Goal: Information Seeking & Learning: Check status

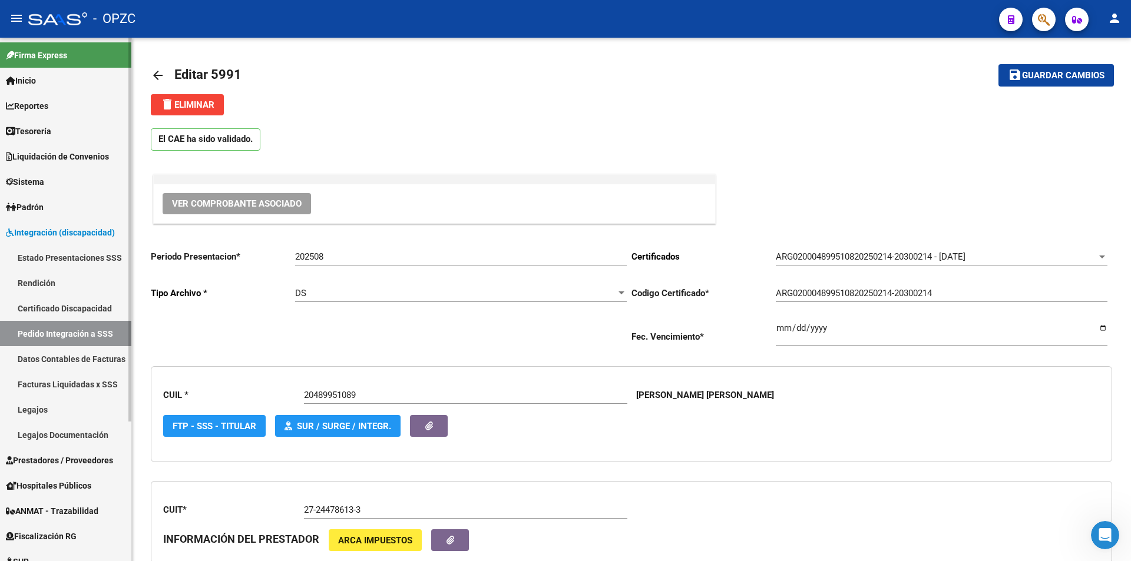
click at [82, 329] on link "Pedido Integración a SSS" at bounding box center [65, 333] width 131 height 25
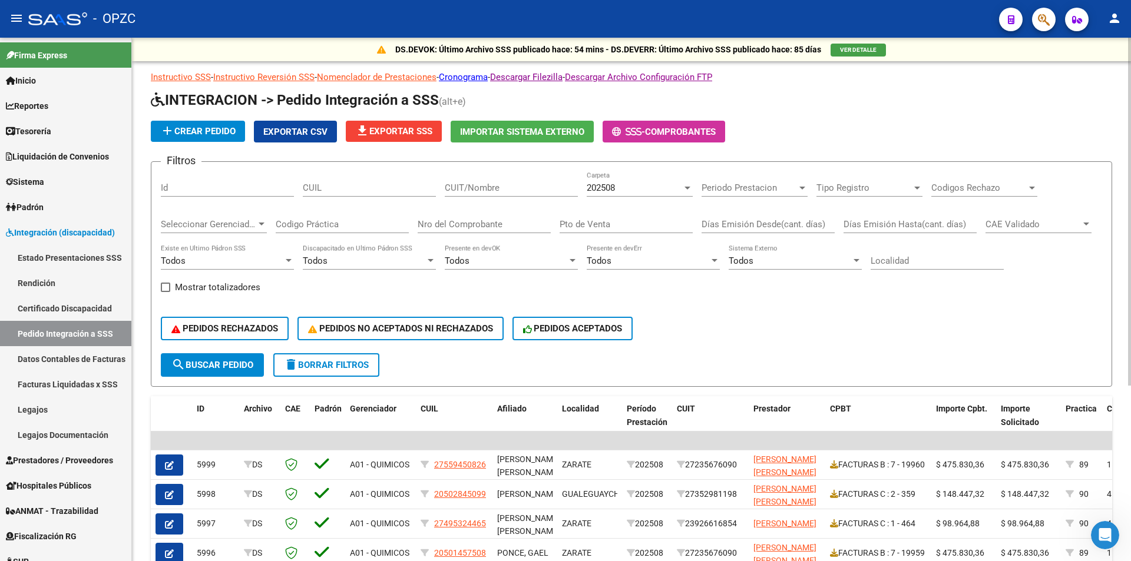
click at [498, 191] on input "CUIT/Nombre" at bounding box center [511, 188] width 133 height 11
type input "pobian"
click at [211, 363] on span "search Buscar Pedido" at bounding box center [212, 365] width 82 height 11
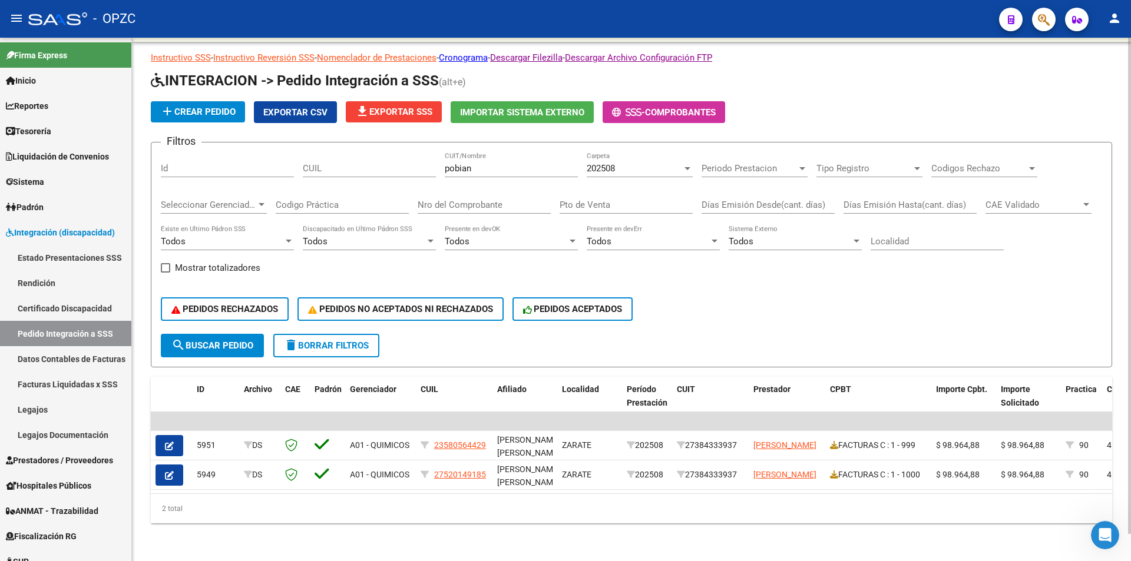
scroll to position [28, 0]
drag, startPoint x: 173, startPoint y: 434, endPoint x: 165, endPoint y: 435, distance: 7.7
click at [164, 435] on button "button" at bounding box center [170, 445] width 28 height 21
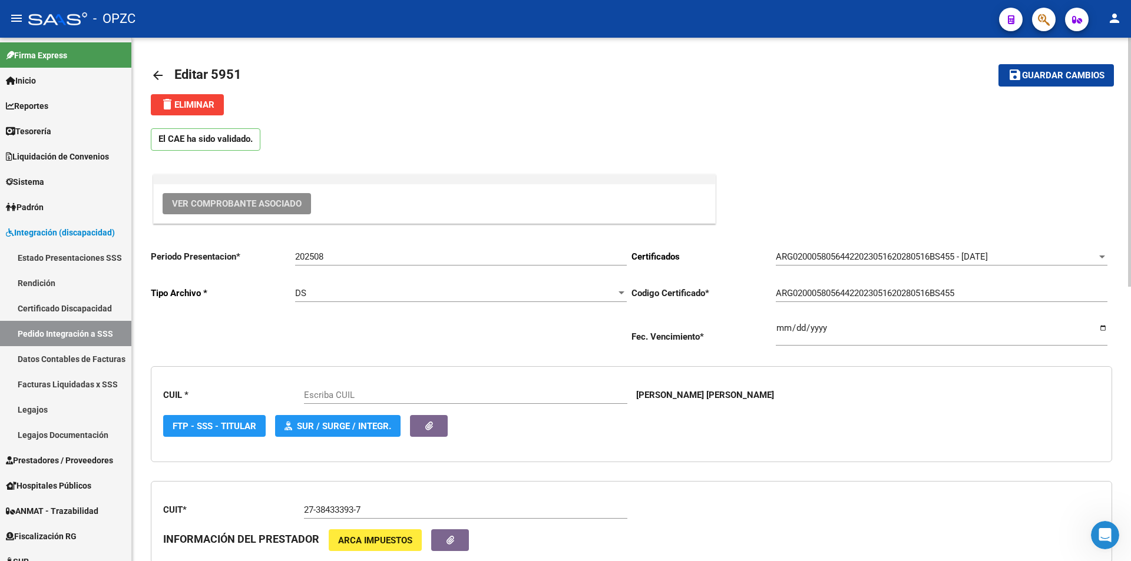
click at [226, 204] on span "Ver Comprobante Asociado" at bounding box center [237, 204] width 130 height 11
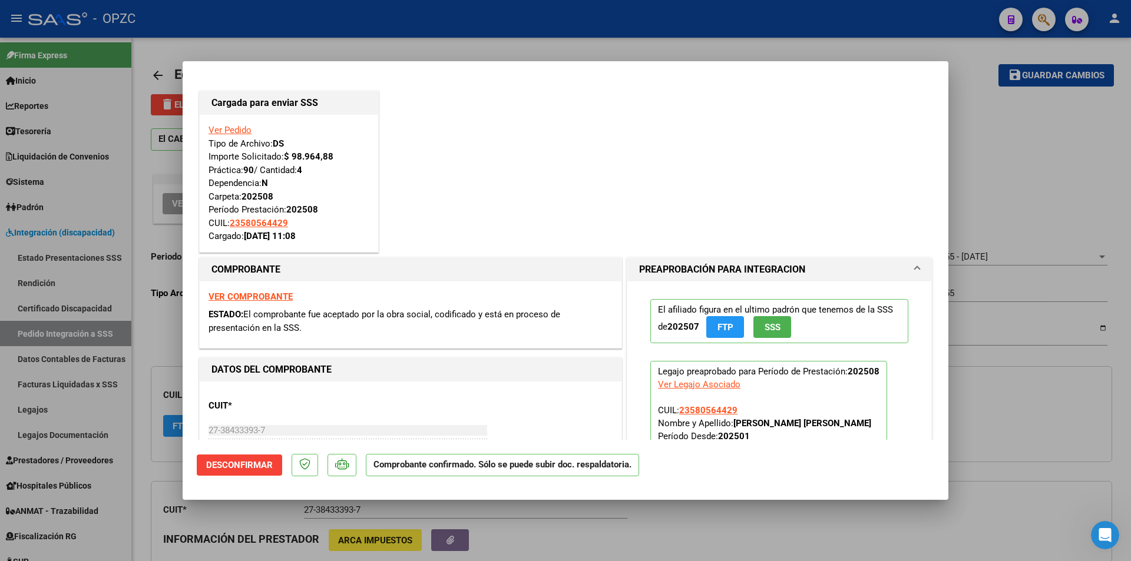
type input "23580564429"
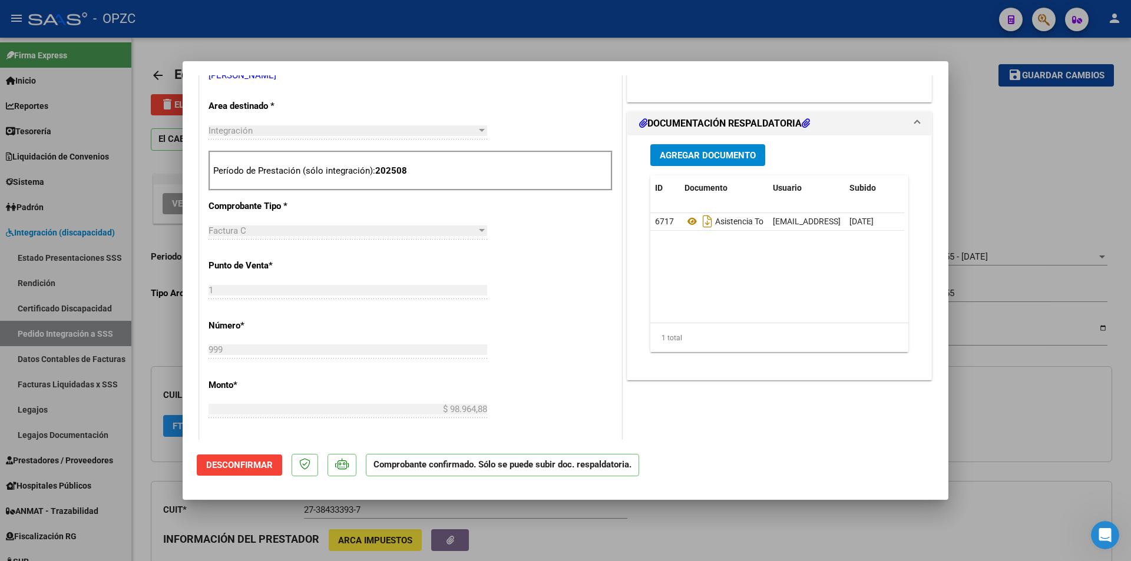
scroll to position [0, 58]
click at [531, 520] on div at bounding box center [565, 280] width 1131 height 561
type input "$ 0,00"
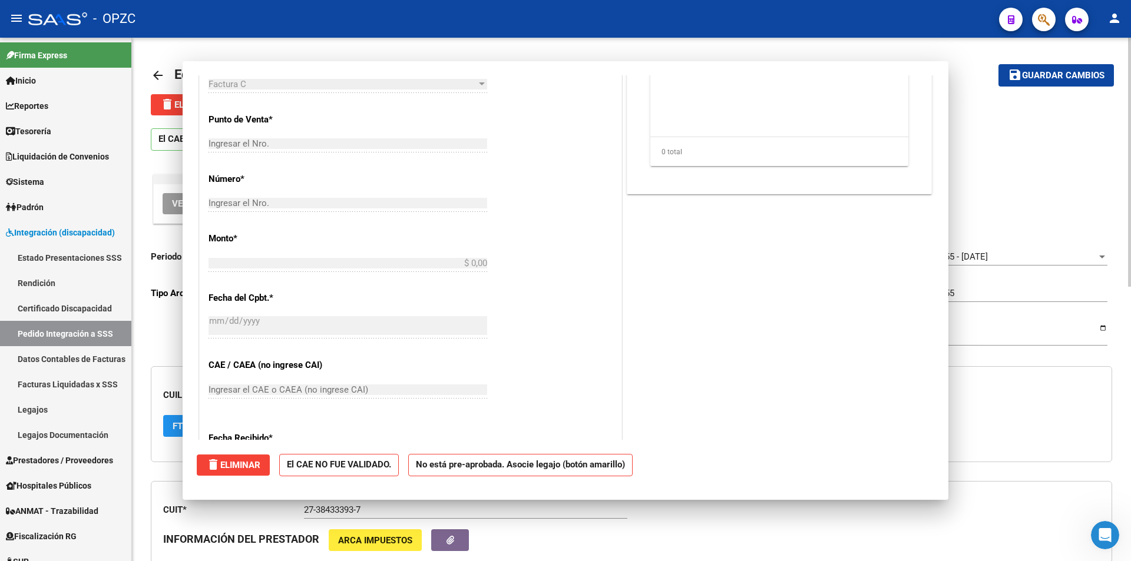
scroll to position [0, 0]
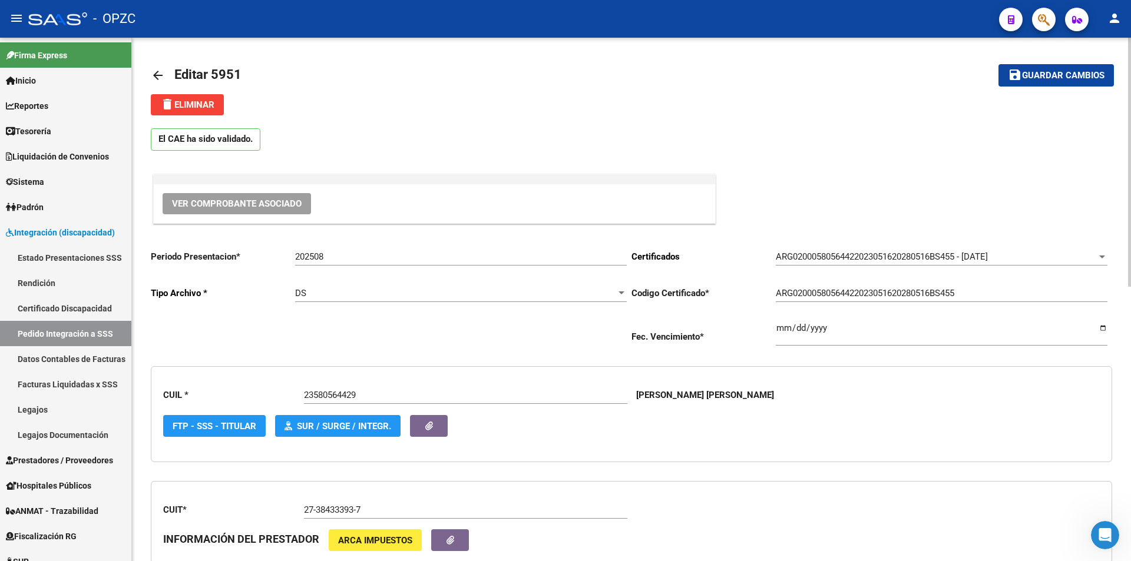
click at [157, 70] on mat-icon "arrow_back" at bounding box center [158, 75] width 14 height 14
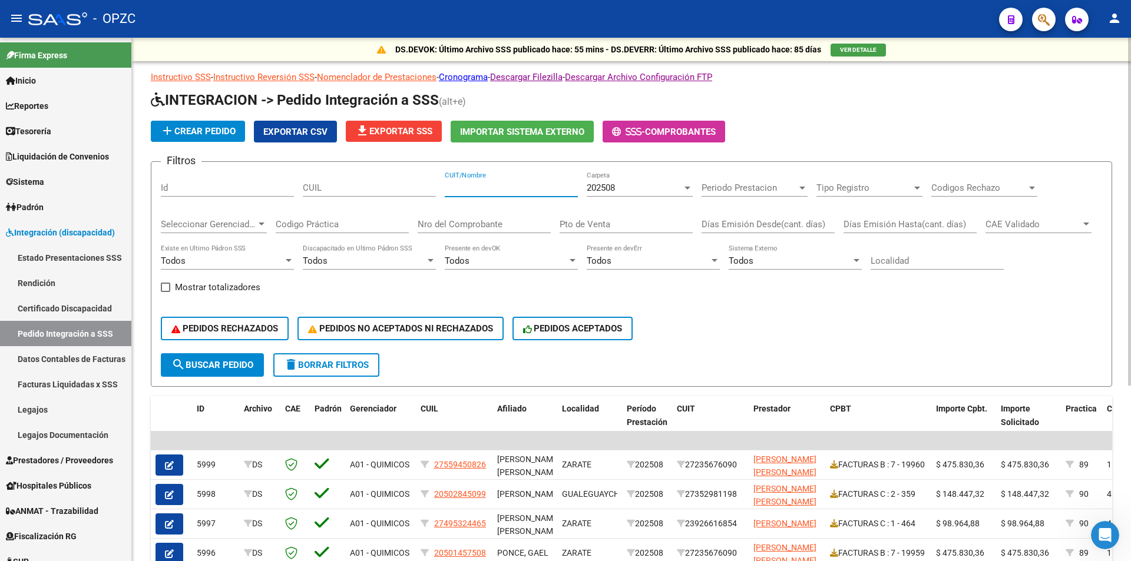
click at [481, 185] on input "CUIT/Nombre" at bounding box center [511, 188] width 133 height 11
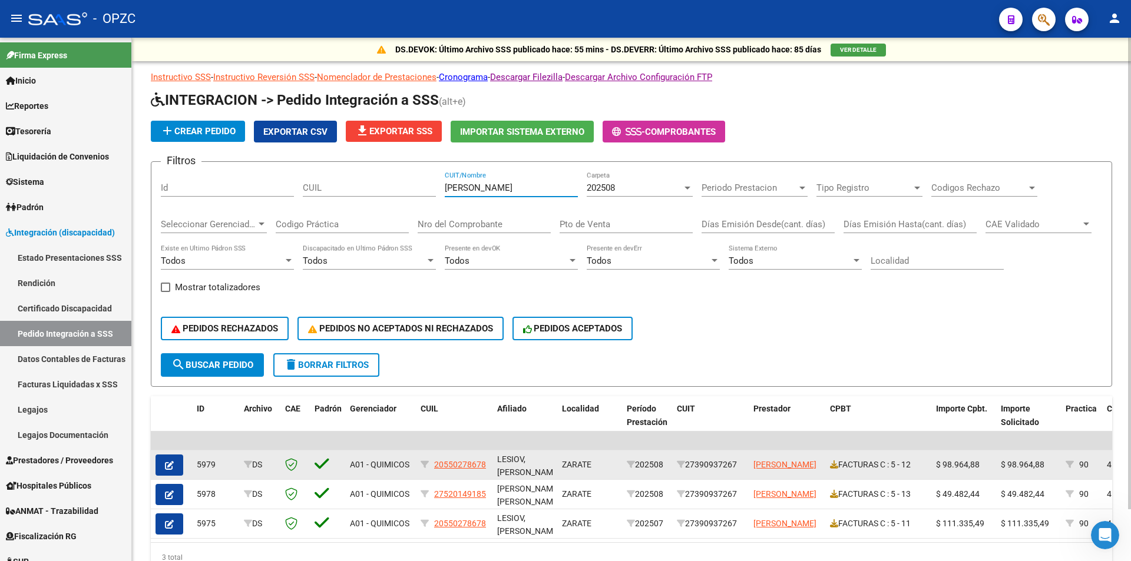
type input "[PERSON_NAME]"
click at [175, 463] on button "button" at bounding box center [170, 465] width 28 height 21
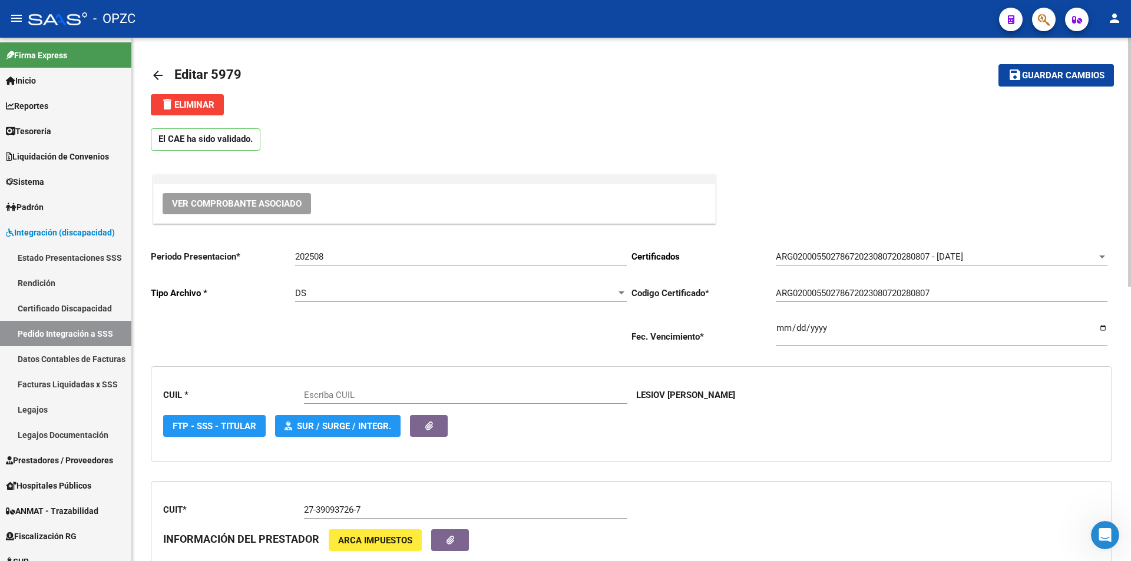
click at [250, 204] on span "Ver Comprobante Asociado" at bounding box center [237, 204] width 130 height 11
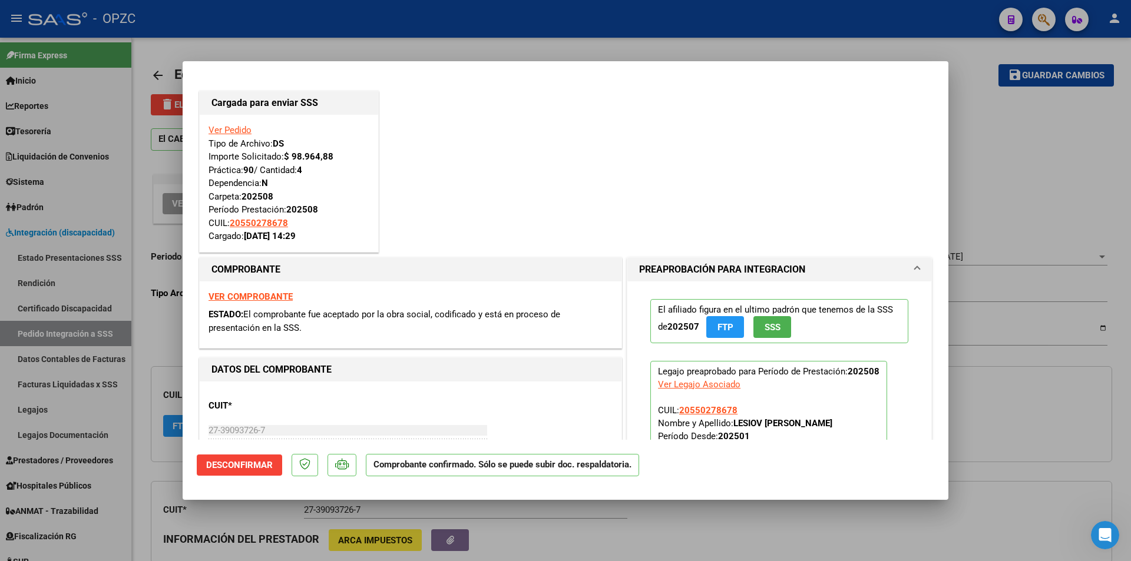
type input "20550278678"
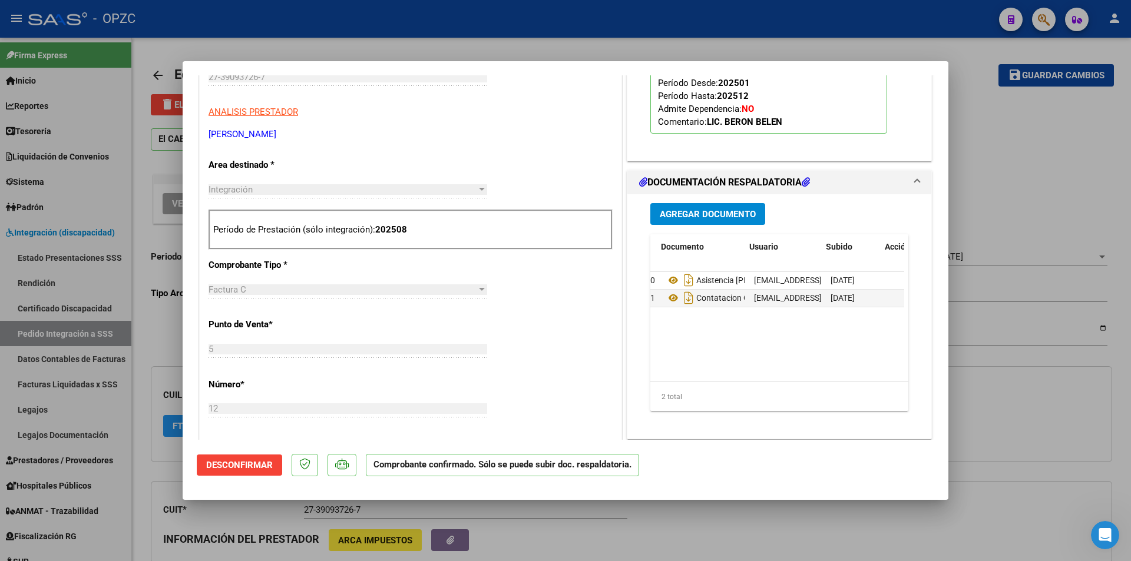
scroll to position [0, 28]
click at [478, 514] on div at bounding box center [565, 280] width 1131 height 561
type input "$ 0,00"
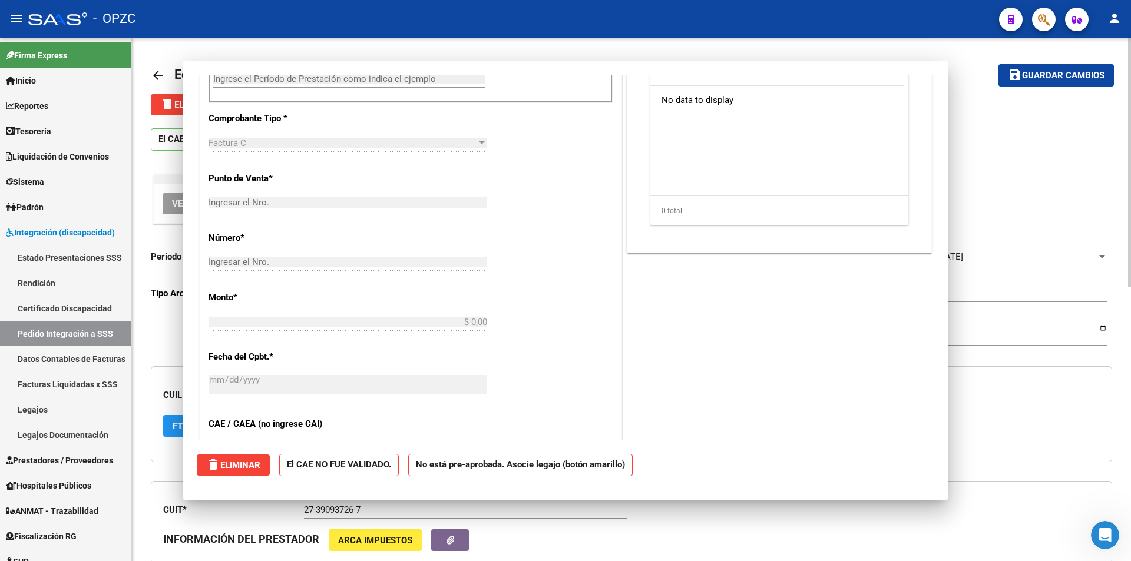
scroll to position [0, 0]
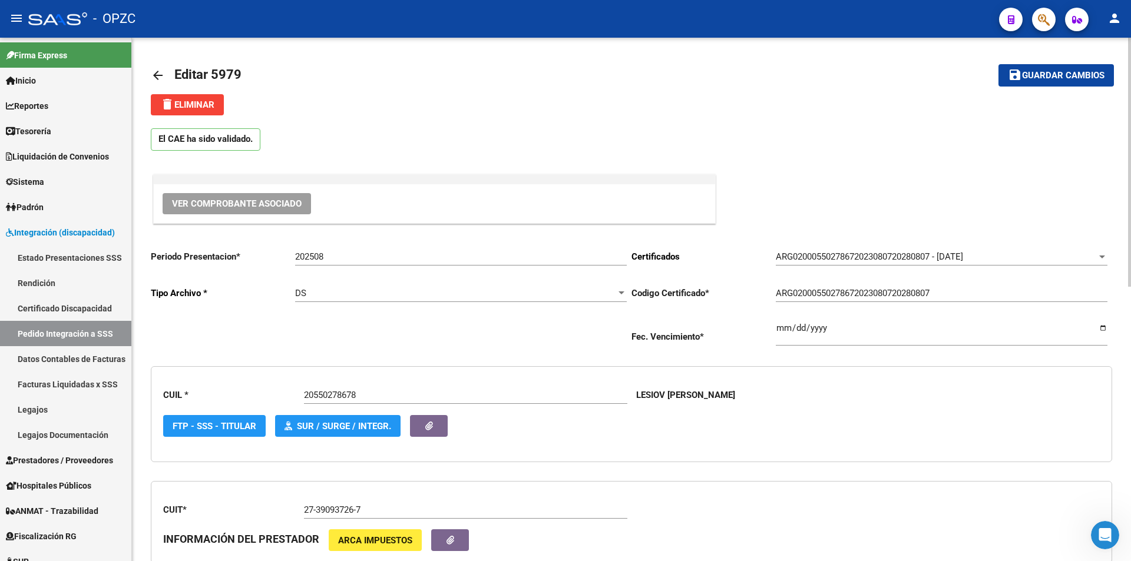
click at [163, 78] on mat-icon "arrow_back" at bounding box center [158, 75] width 14 height 14
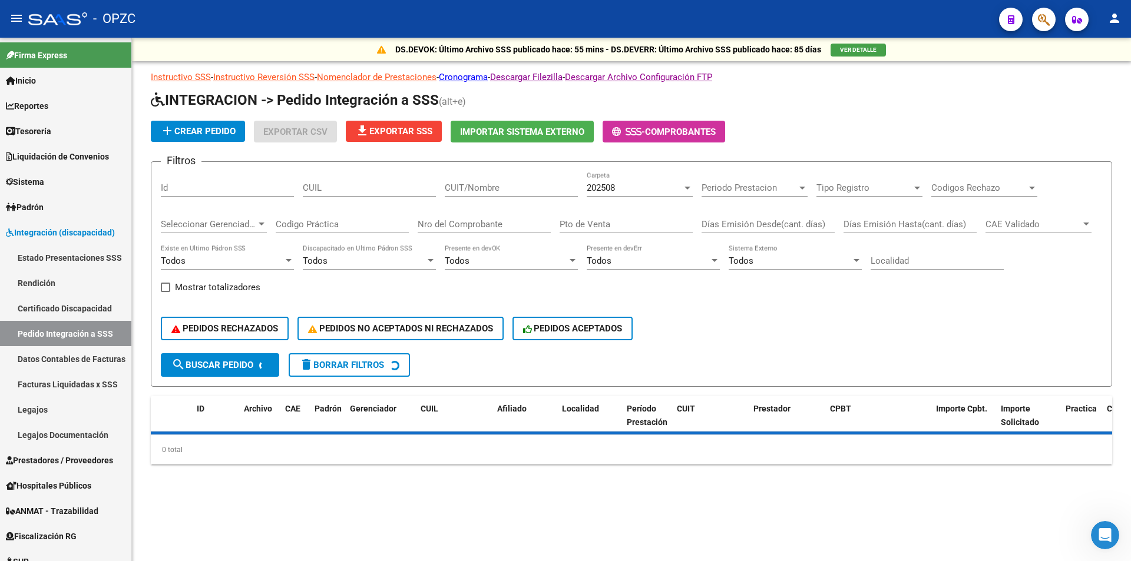
click at [478, 191] on input "CUIT/Nombre" at bounding box center [511, 188] width 133 height 11
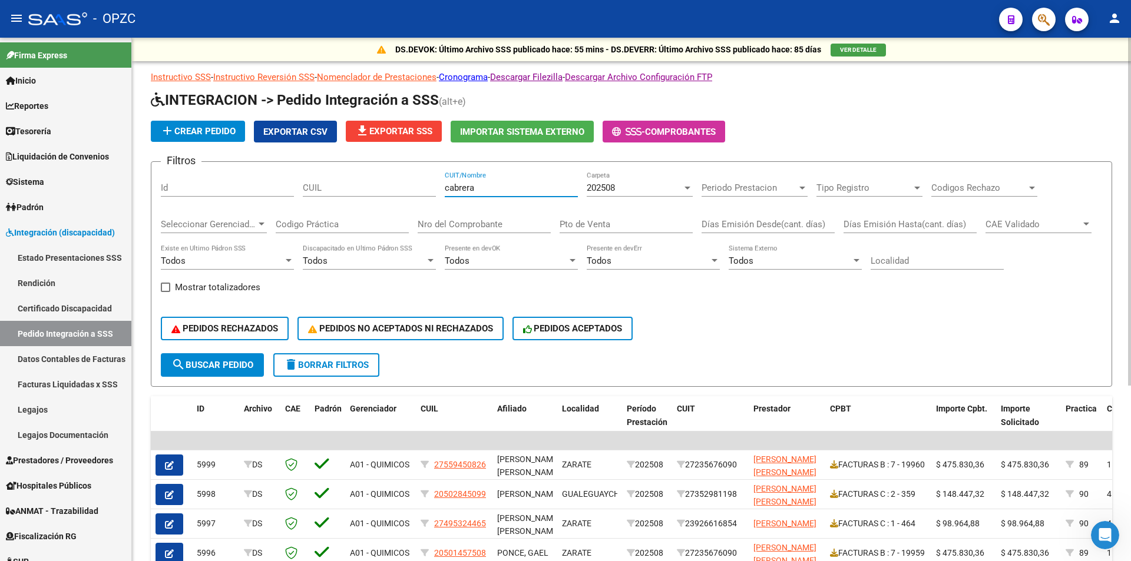
type input "cabrera"
click at [216, 360] on span "search Buscar Pedido" at bounding box center [212, 365] width 82 height 11
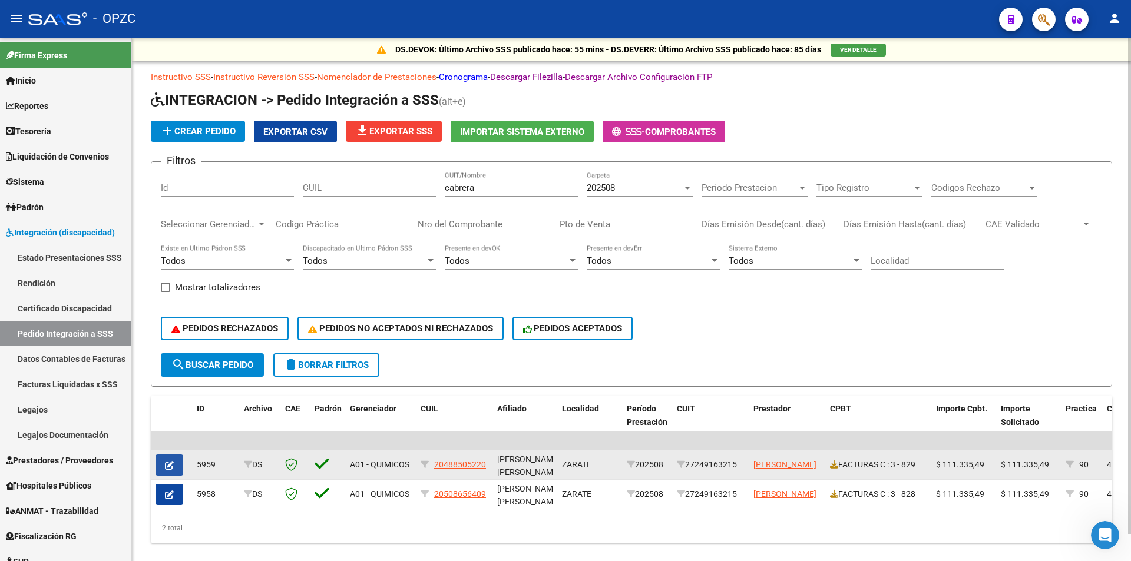
click at [176, 465] on button "button" at bounding box center [170, 465] width 28 height 21
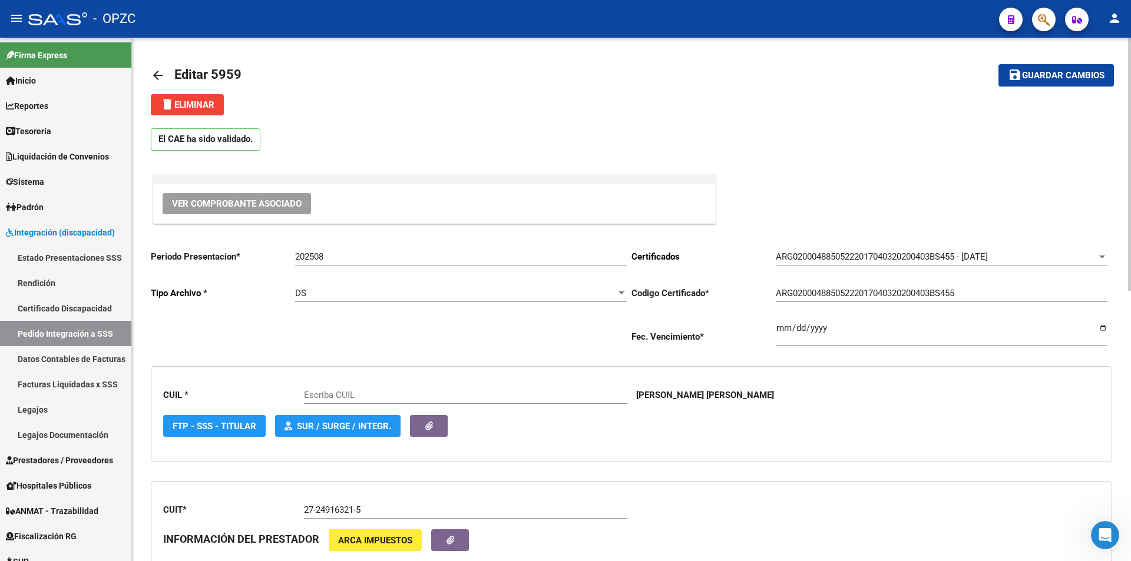
click at [235, 201] on span "Ver Comprobante Asociado" at bounding box center [237, 204] width 130 height 11
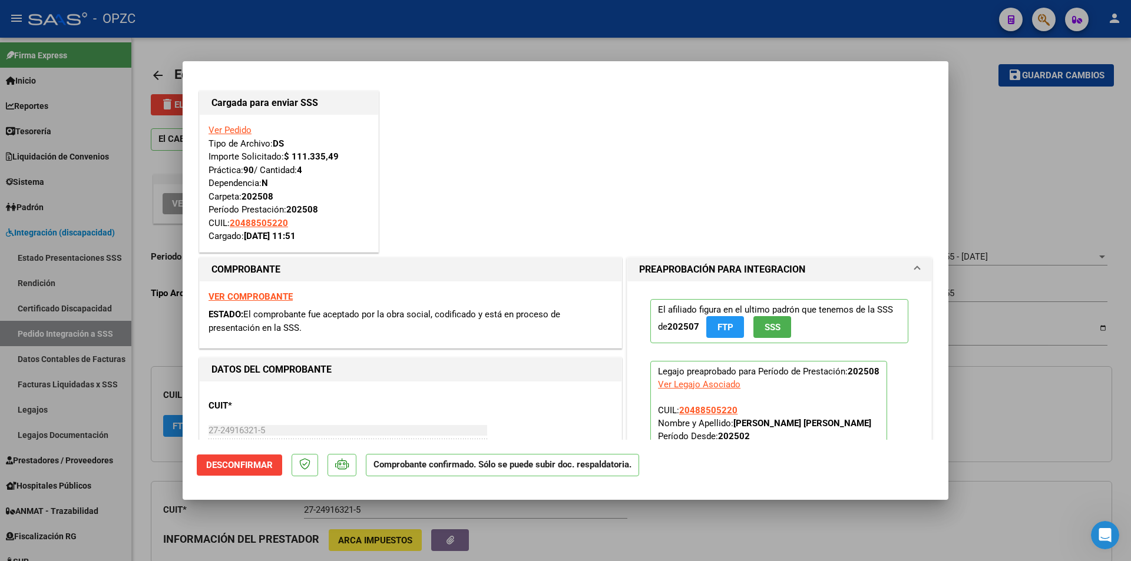
type input "20488505220"
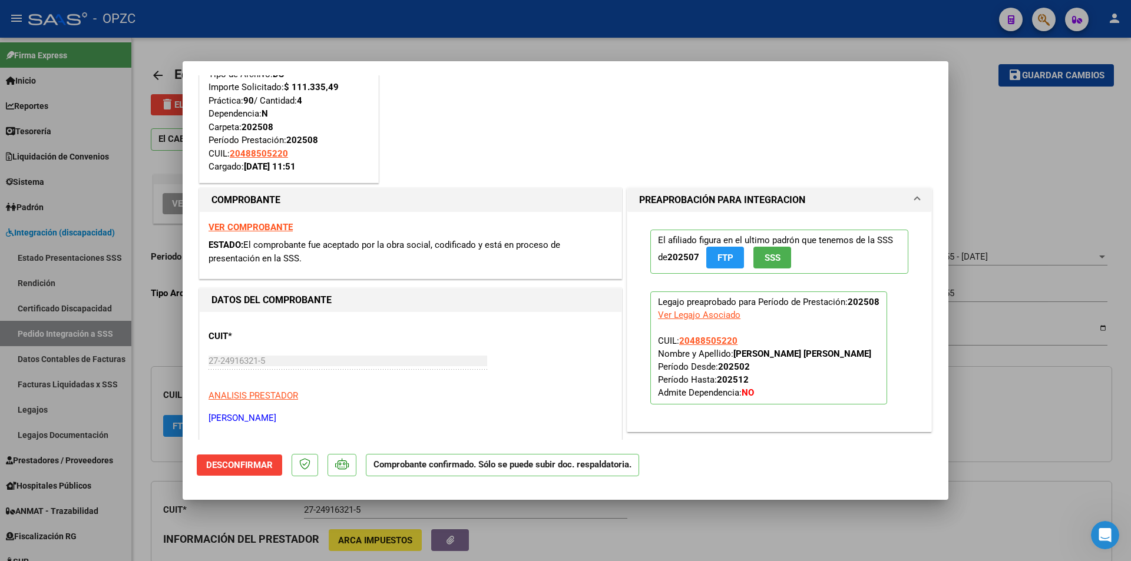
scroll to position [236, 0]
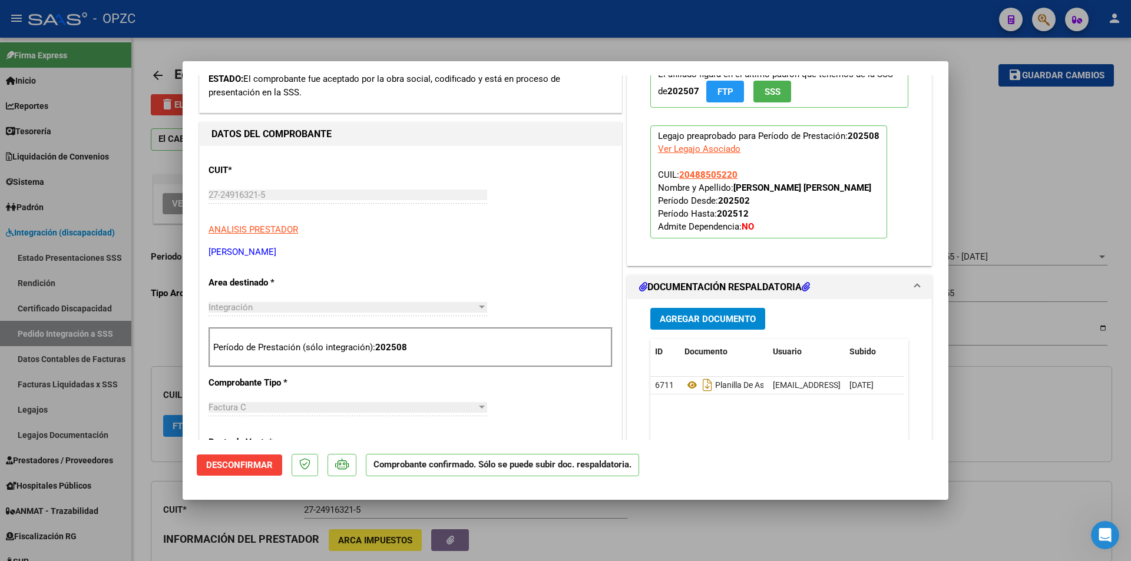
click at [747, 510] on div at bounding box center [565, 280] width 1131 height 561
type input "$ 0,00"
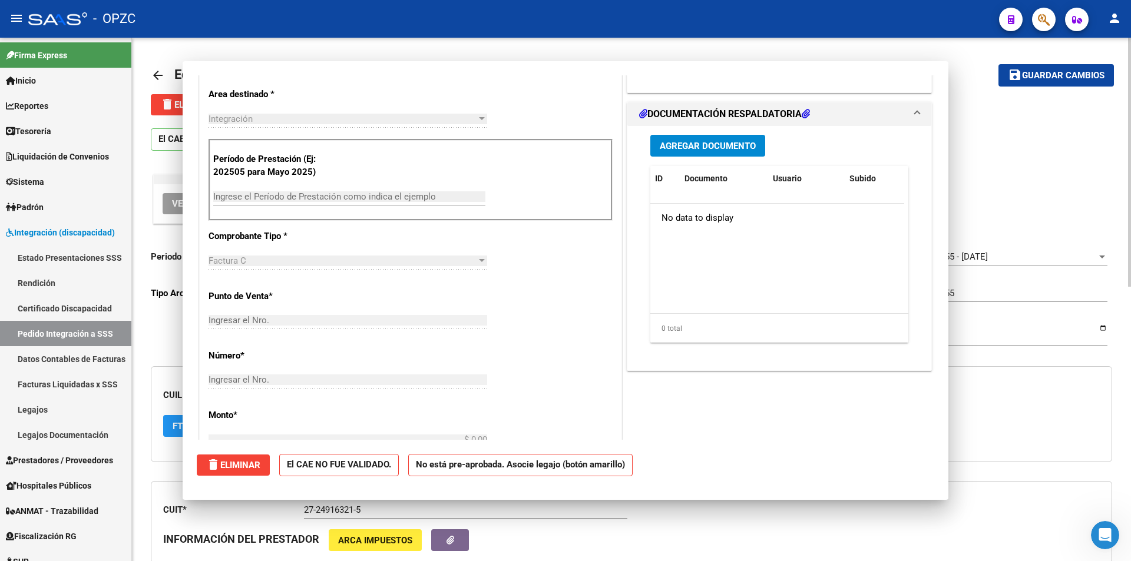
scroll to position [0, 0]
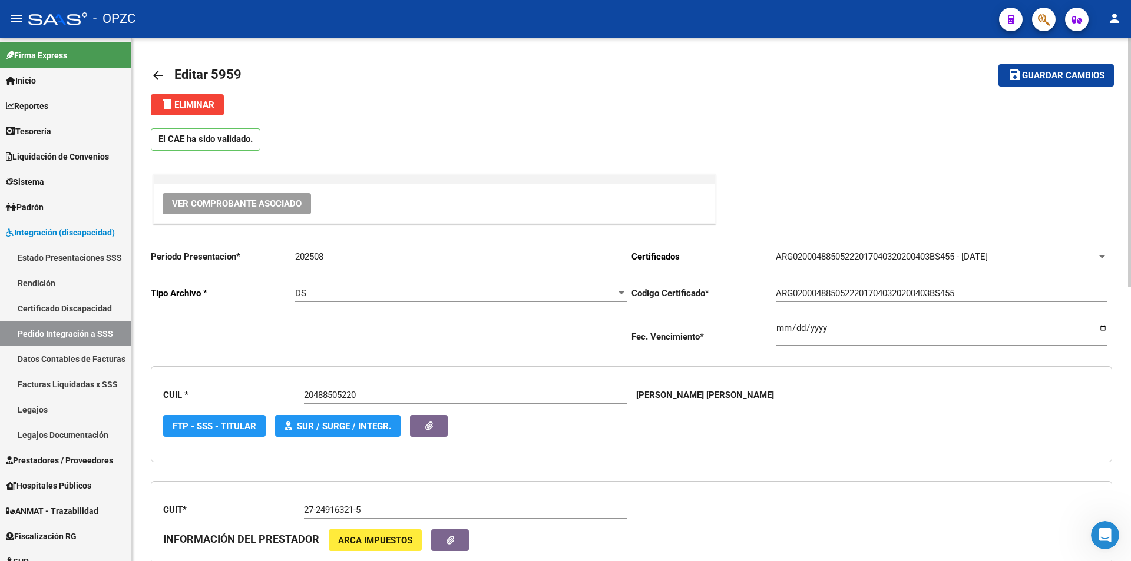
click at [159, 73] on mat-icon "arrow_back" at bounding box center [158, 75] width 14 height 14
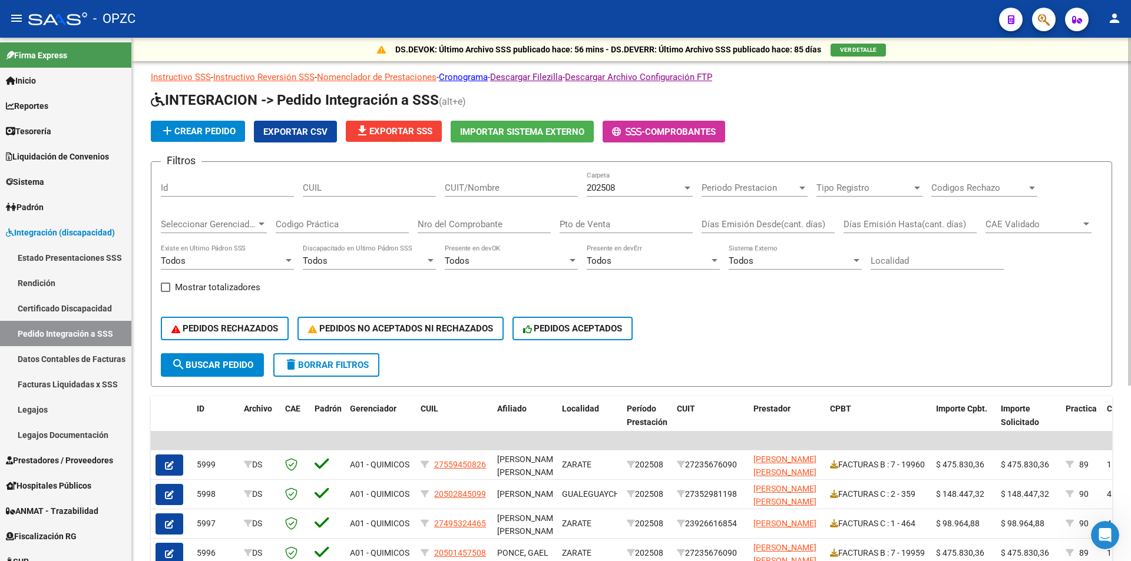
click at [486, 192] on input "CUIT/Nombre" at bounding box center [511, 188] width 133 height 11
type input "m"
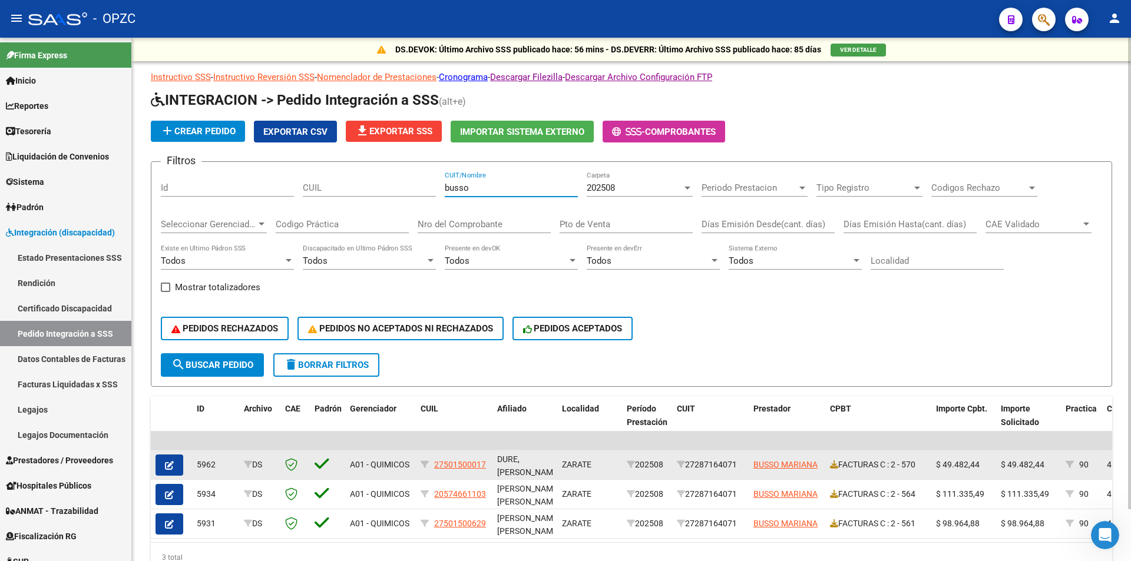
type input "busso"
click at [172, 458] on button "button" at bounding box center [170, 465] width 28 height 21
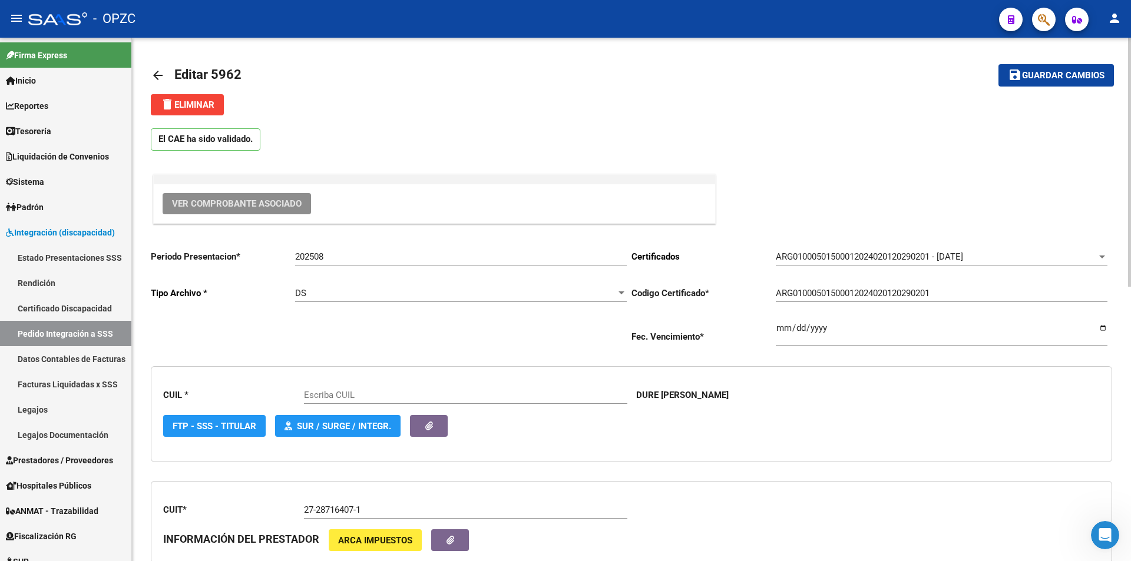
click at [234, 206] on span "Ver Comprobante Asociado" at bounding box center [237, 204] width 130 height 11
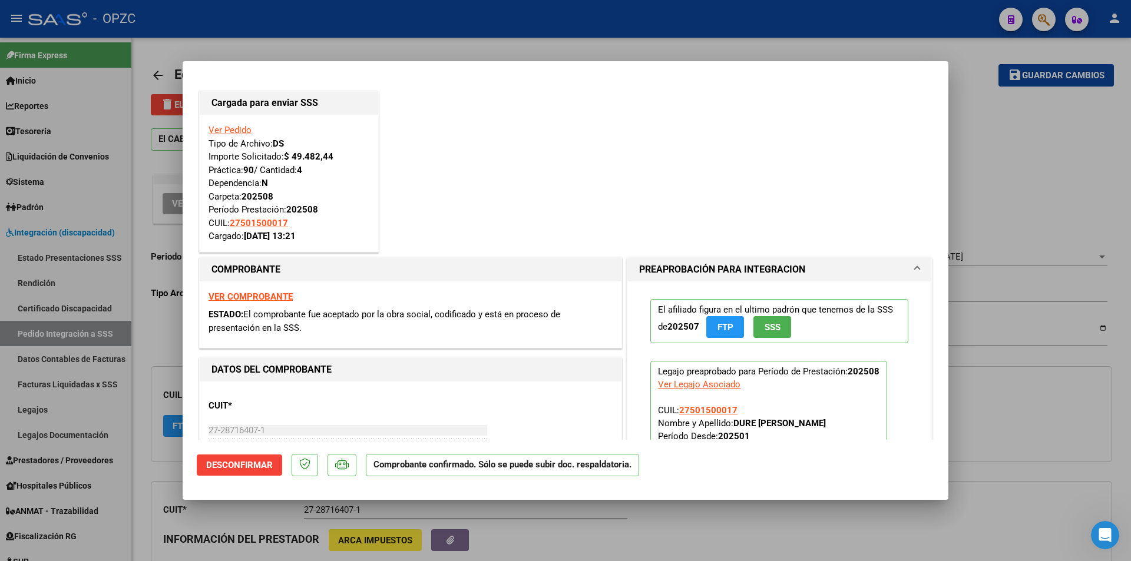
type input "27501500017"
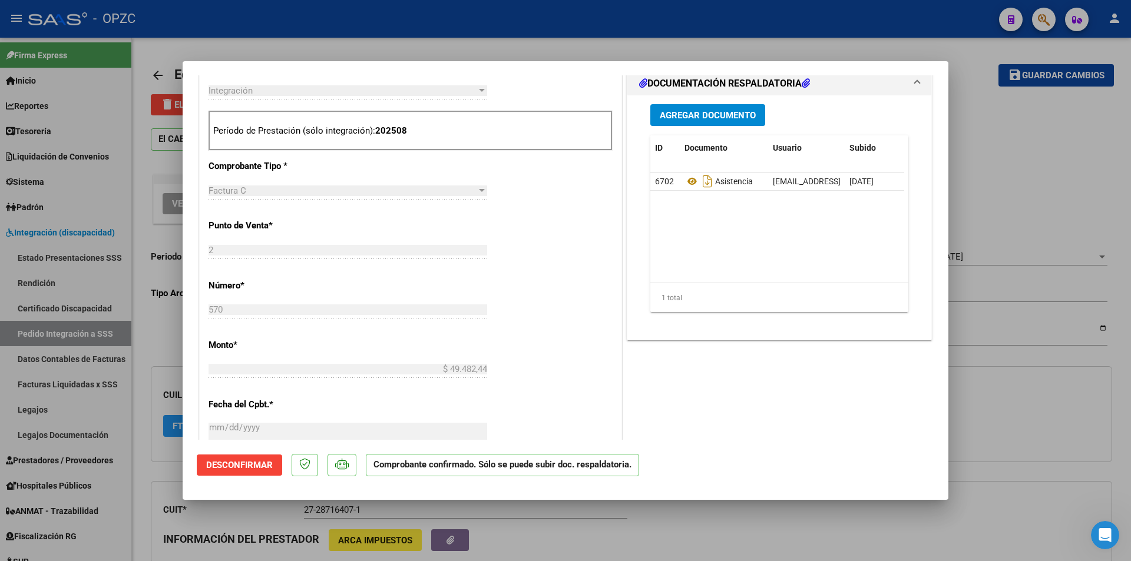
scroll to position [471, 0]
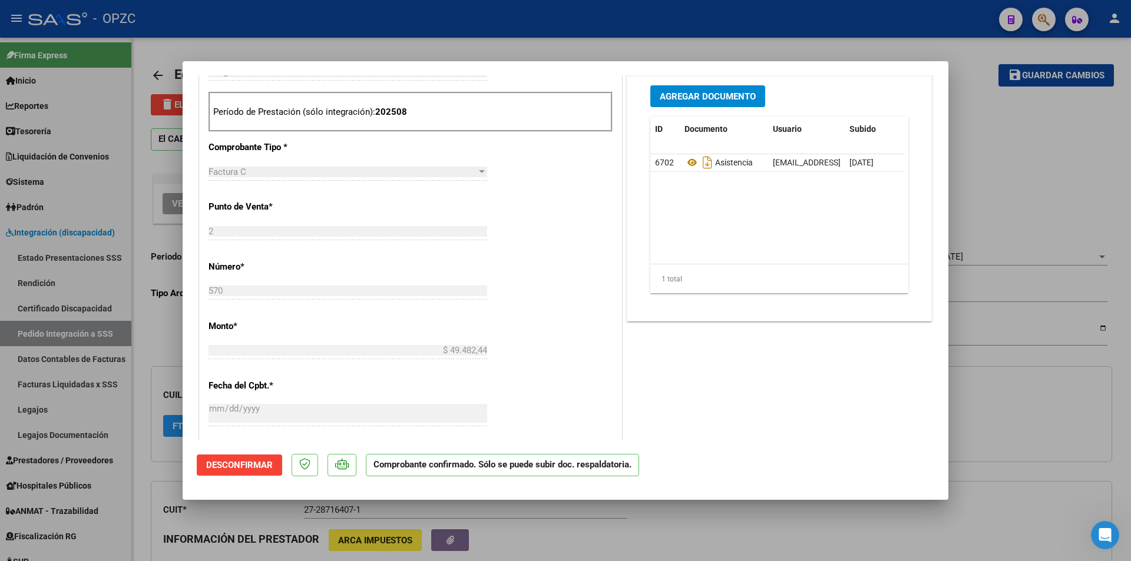
click at [986, 171] on div at bounding box center [565, 280] width 1131 height 561
type input "$ 0,00"
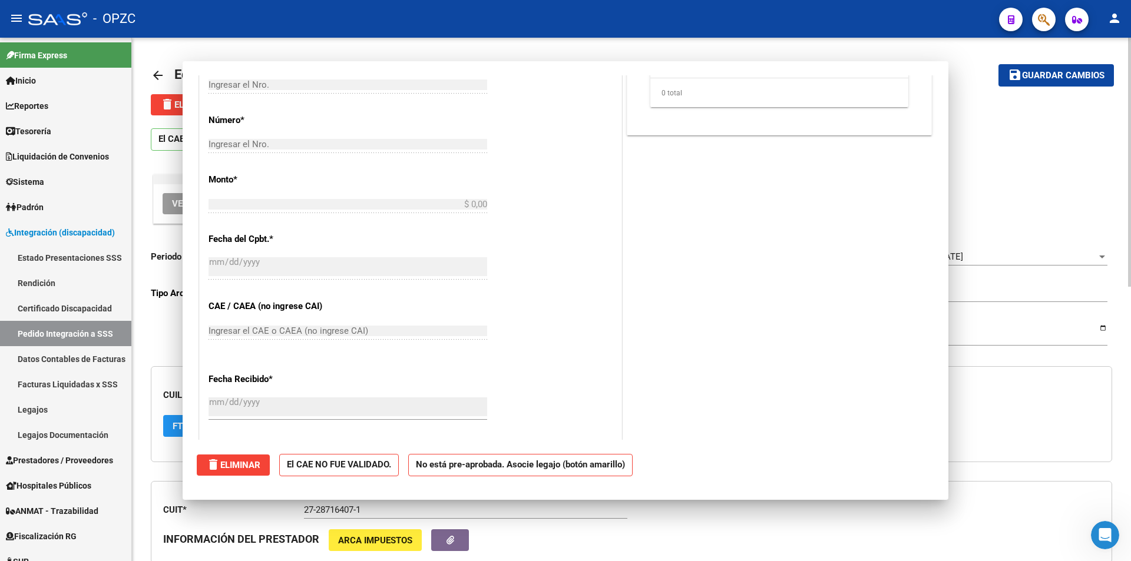
scroll to position [0, 0]
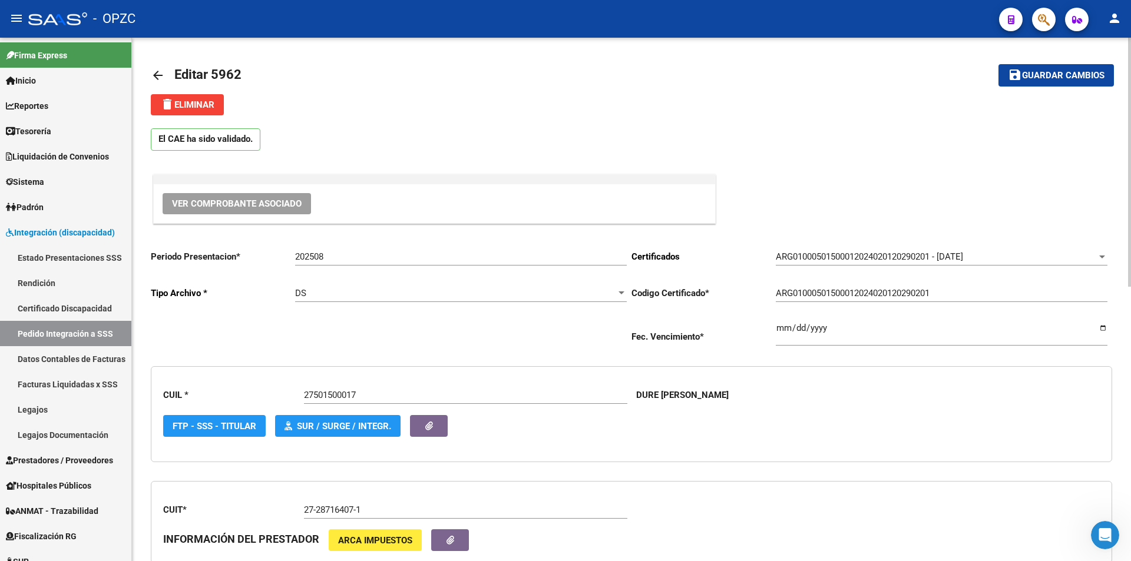
click at [163, 76] on mat-icon "arrow_back" at bounding box center [158, 75] width 14 height 14
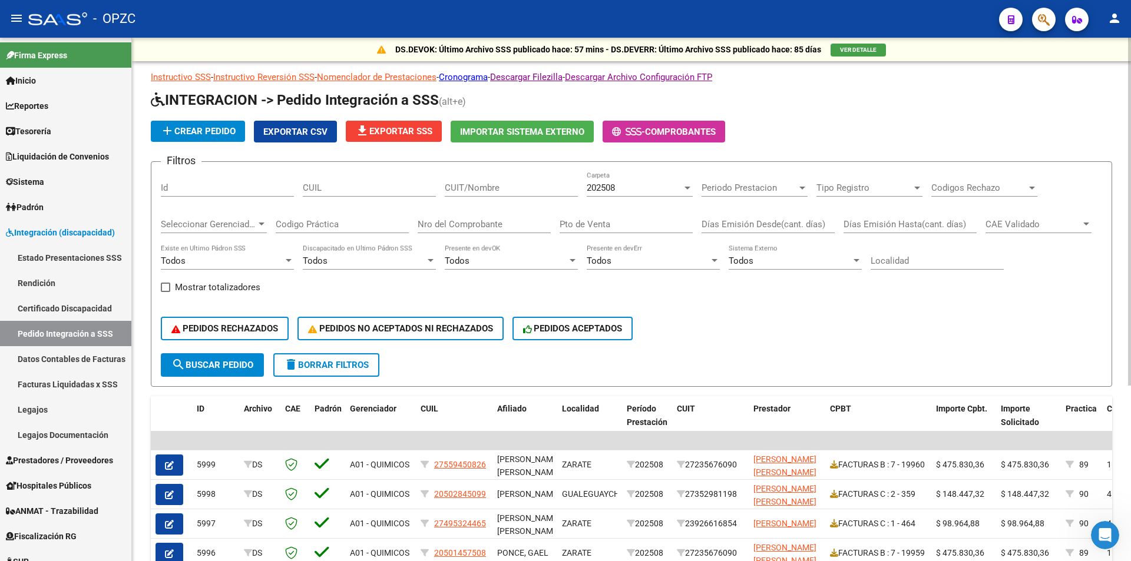
click at [517, 190] on input "CUIT/Nombre" at bounding box center [511, 188] width 133 height 11
type input "[PERSON_NAME]"
click at [223, 362] on span "search Buscar Pedido" at bounding box center [212, 365] width 82 height 11
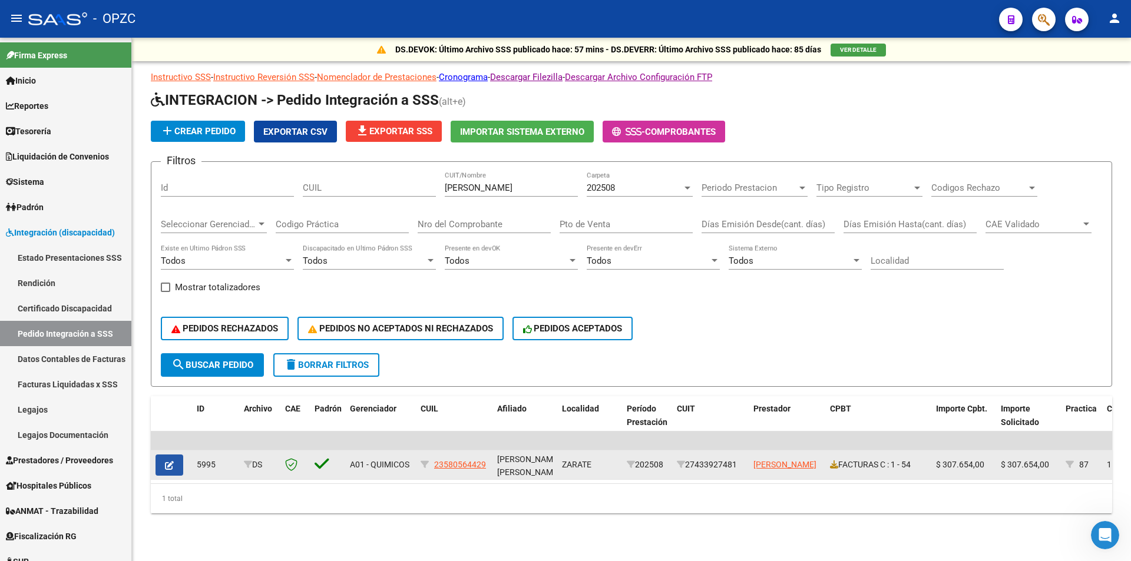
click at [172, 468] on icon "button" at bounding box center [169, 465] width 9 height 9
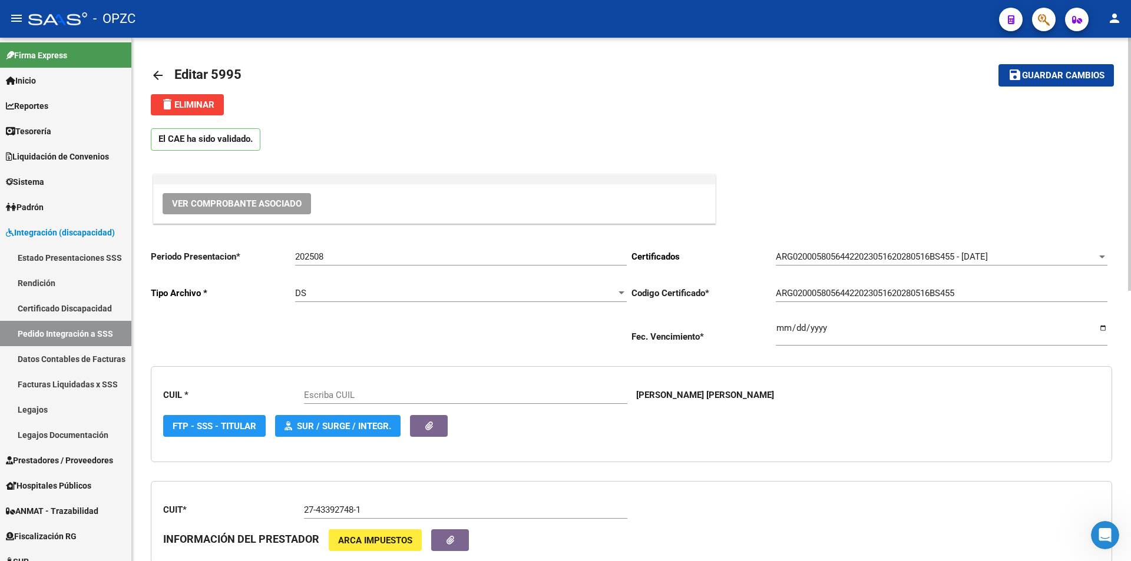
click at [230, 204] on span "Ver Comprobante Asociado" at bounding box center [237, 204] width 130 height 11
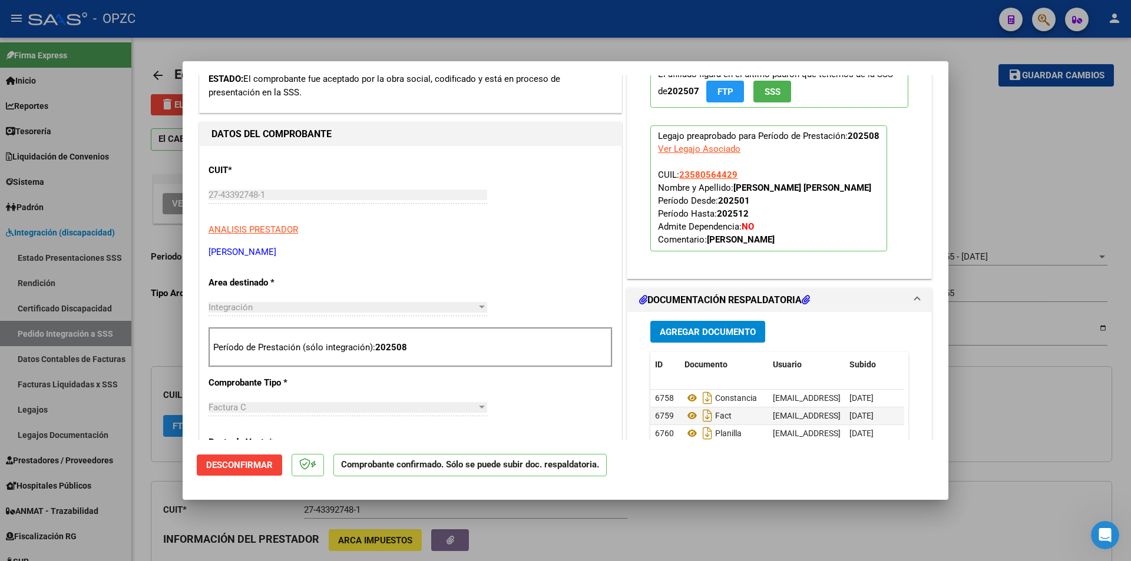
type input "23580564429"
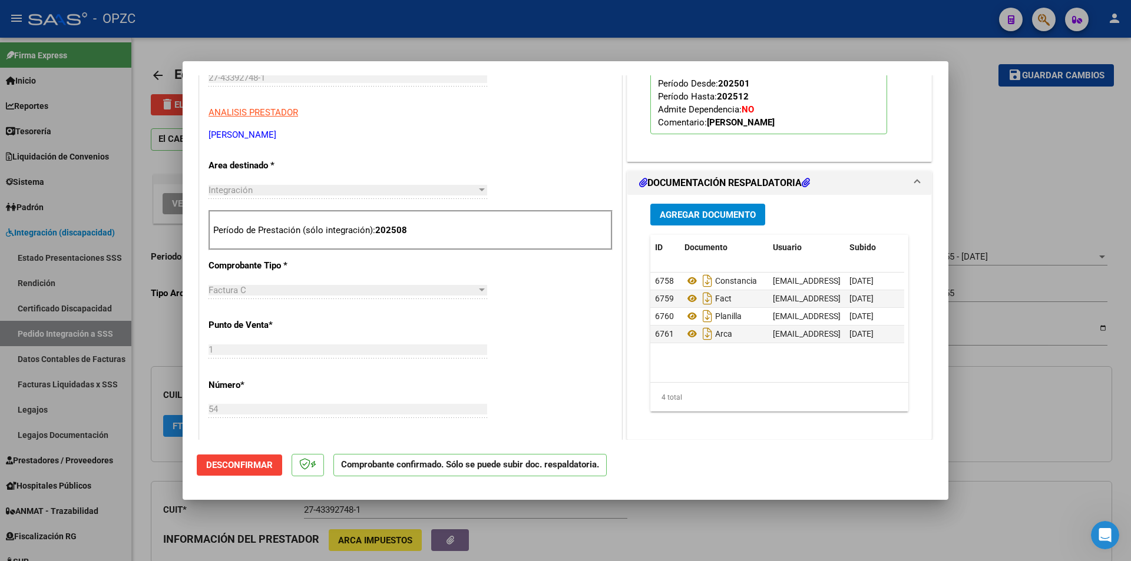
scroll to position [353, 0]
click at [156, 82] on div at bounding box center [565, 280] width 1131 height 561
type input "$ 0,00"
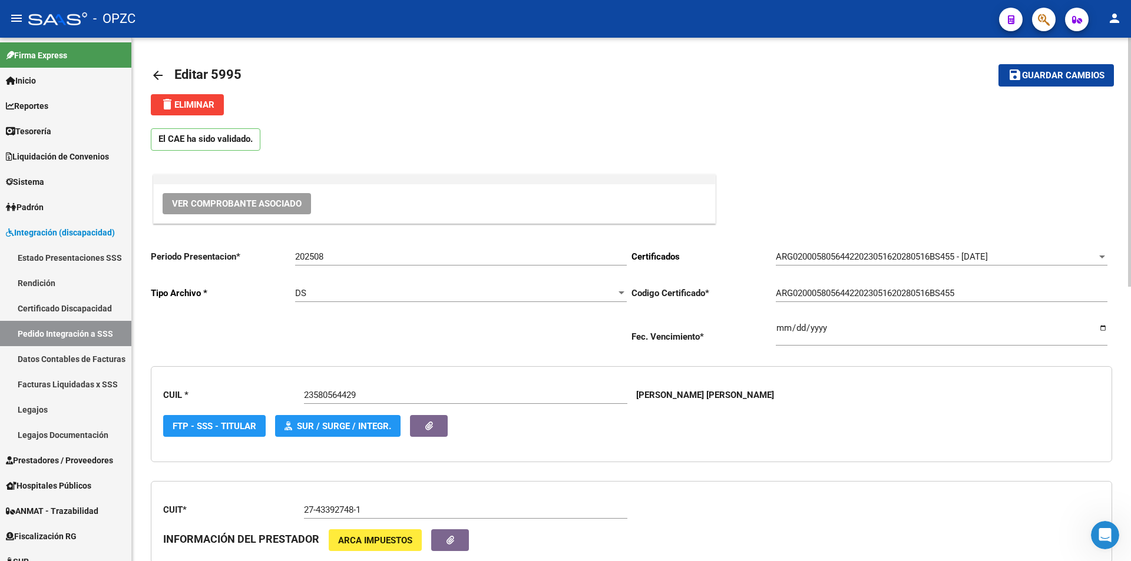
click at [156, 77] on mat-icon "arrow_back" at bounding box center [158, 75] width 14 height 14
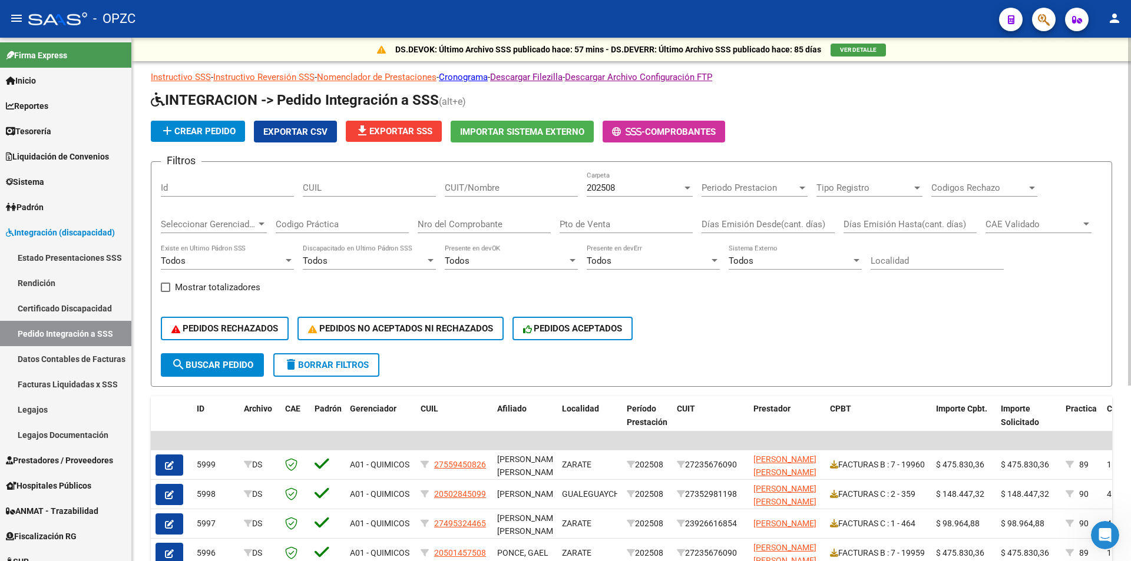
click at [530, 188] on input "CUIT/Nombre" at bounding box center [511, 188] width 133 height 11
type input "[PERSON_NAME]"
click at [187, 362] on span "search Buscar Pedido" at bounding box center [212, 365] width 82 height 11
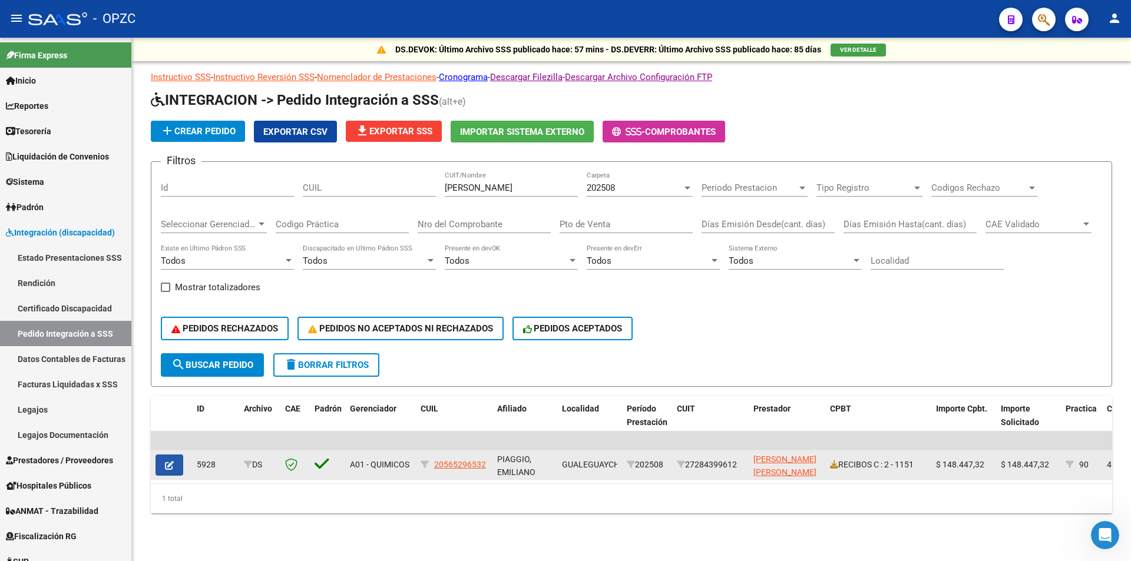
click at [173, 465] on icon "button" at bounding box center [169, 465] width 9 height 9
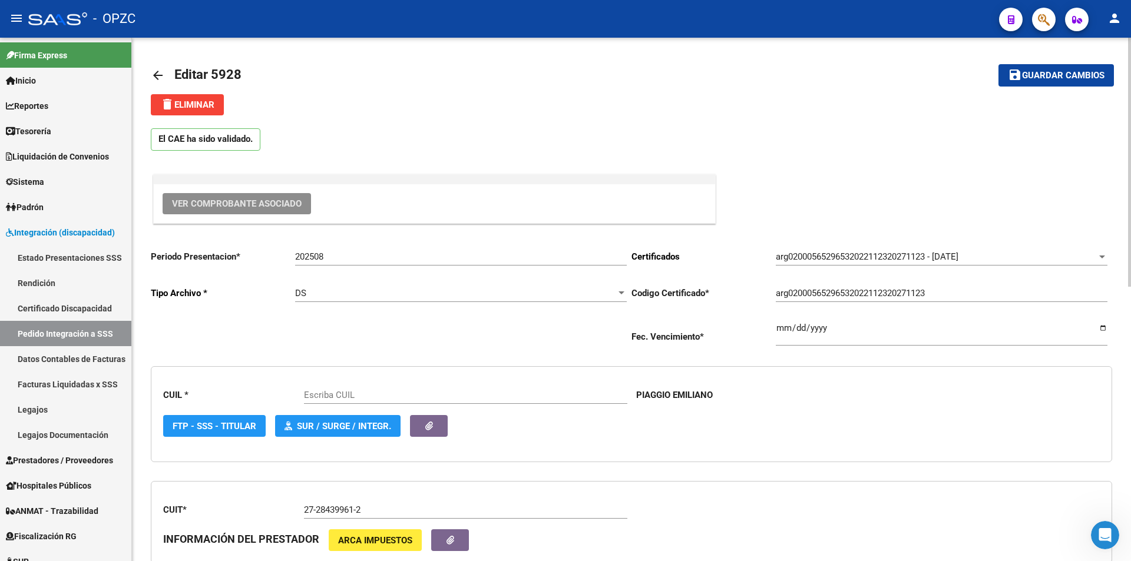
click at [238, 207] on span "Ver Comprobante Asociado" at bounding box center [237, 204] width 130 height 11
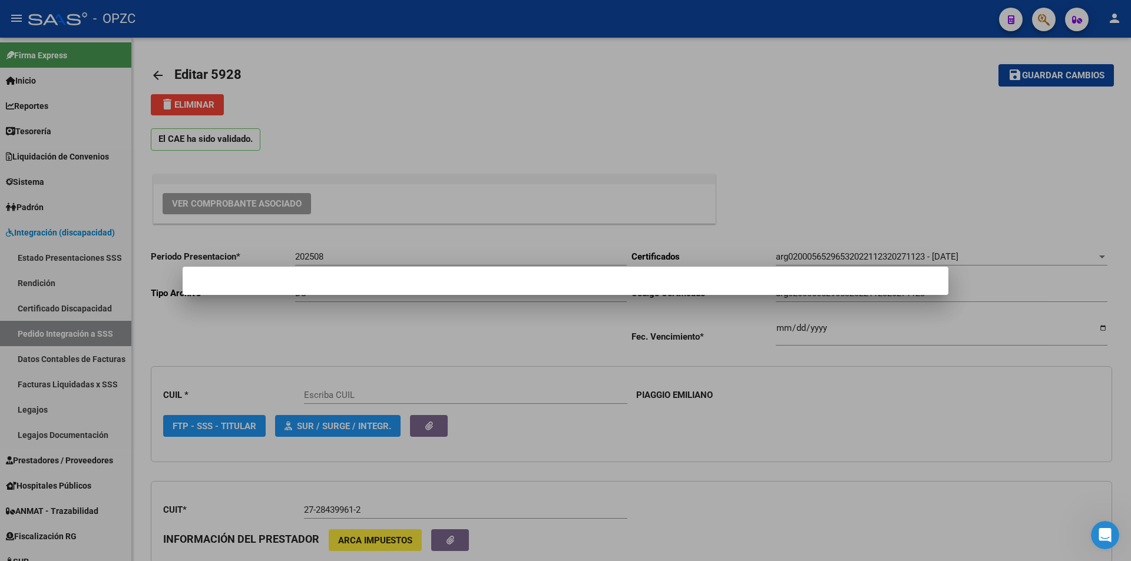
type input "20565296532"
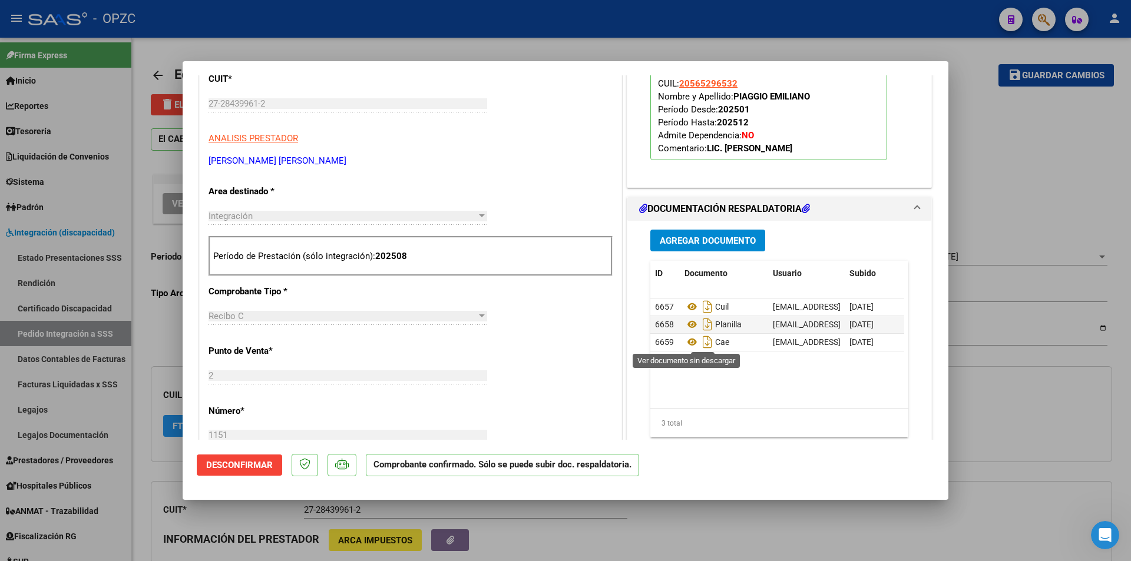
scroll to position [412, 0]
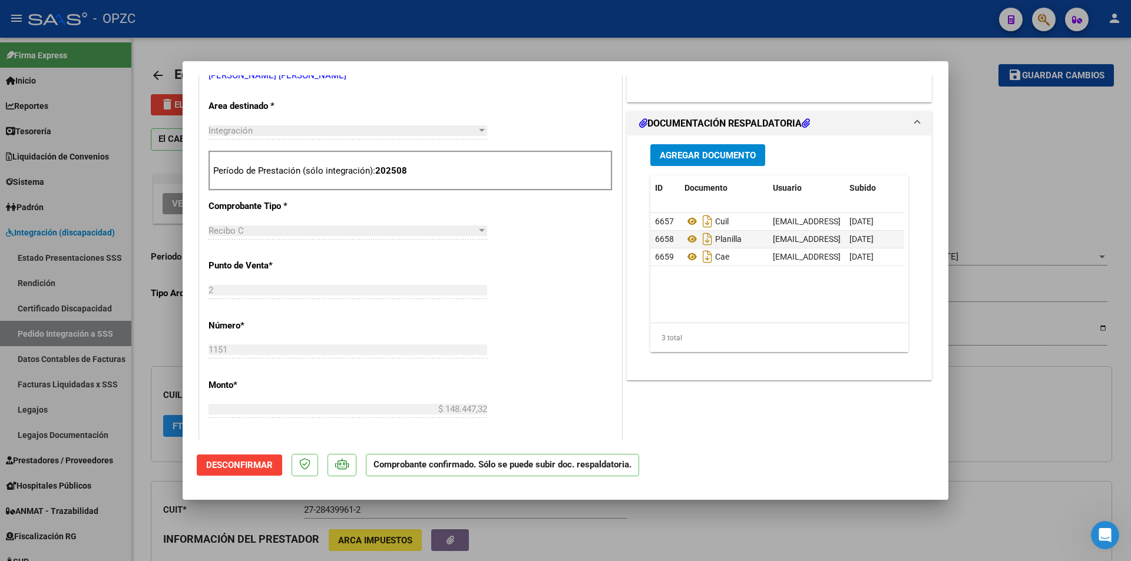
click at [160, 70] on div at bounding box center [565, 280] width 1131 height 561
type input "$ 0,00"
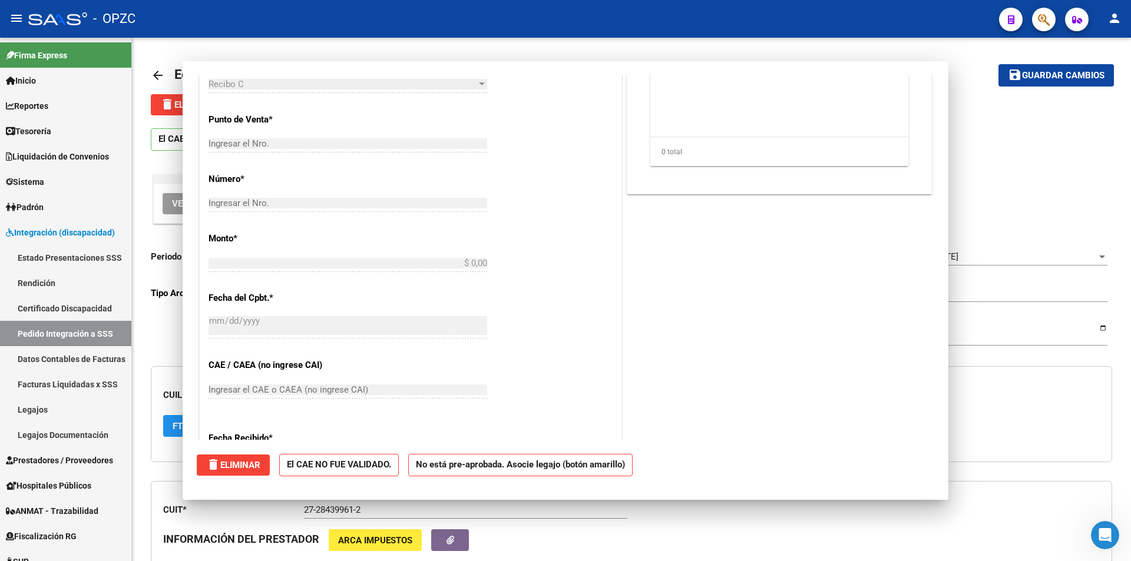
scroll to position [0, 0]
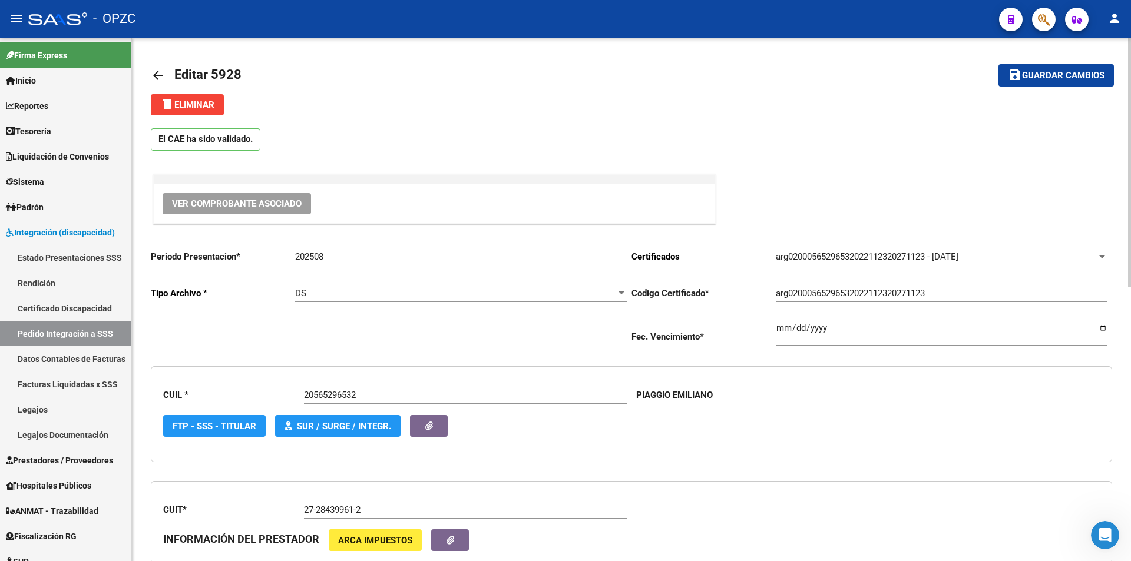
click at [157, 75] on mat-icon "arrow_back" at bounding box center [158, 75] width 14 height 14
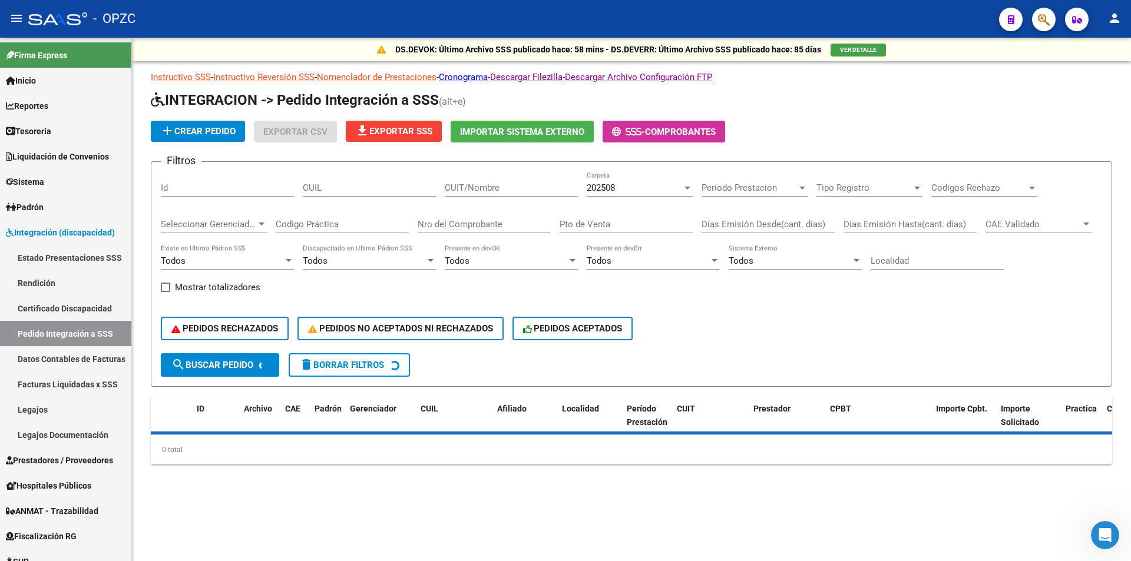
click at [472, 188] on input "CUIT/Nombre" at bounding box center [511, 188] width 133 height 11
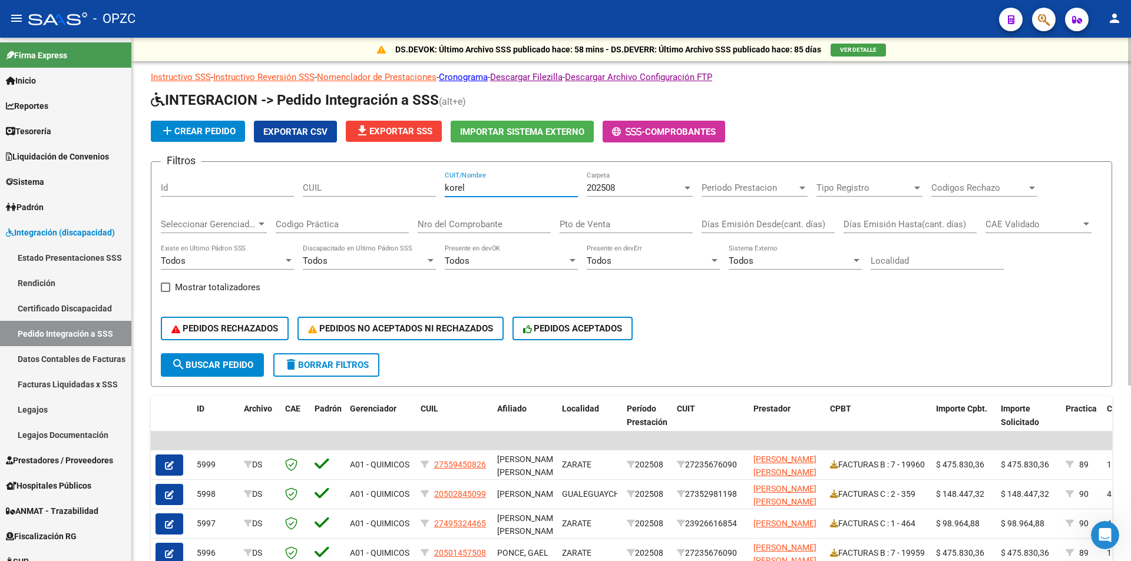
type input "korel"
click at [201, 361] on span "search Buscar Pedido" at bounding box center [212, 365] width 82 height 11
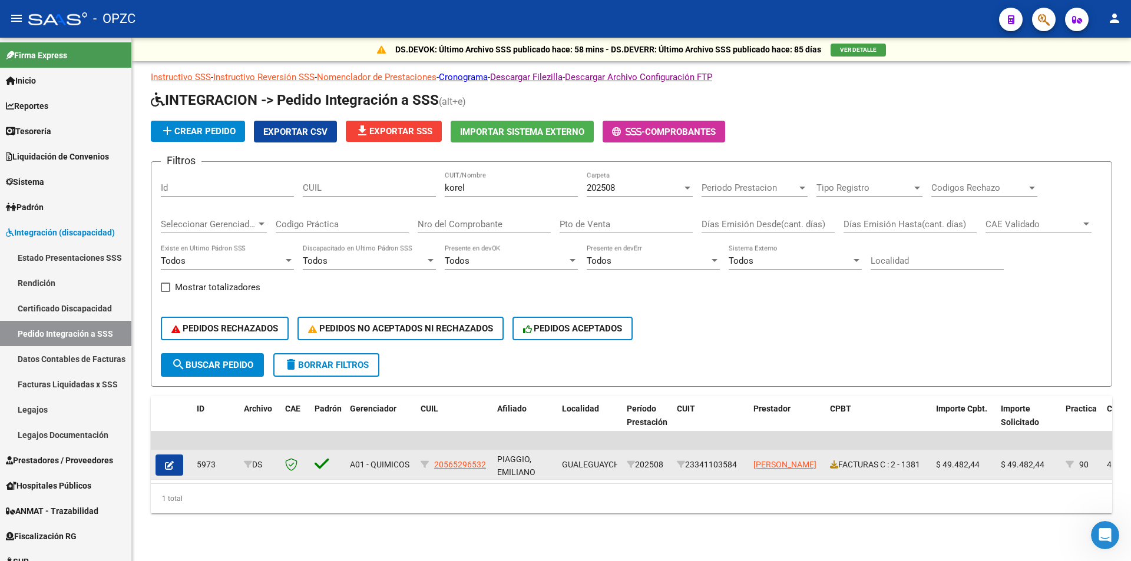
click at [164, 468] on button "button" at bounding box center [170, 465] width 28 height 21
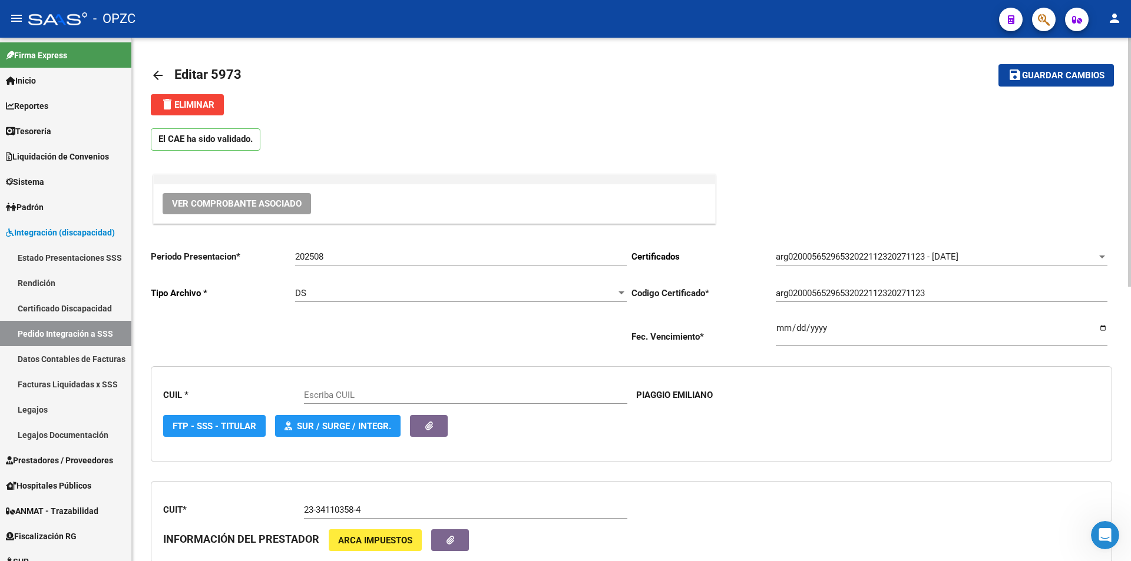
click at [256, 207] on span "Ver Comprobante Asociado" at bounding box center [237, 204] width 130 height 11
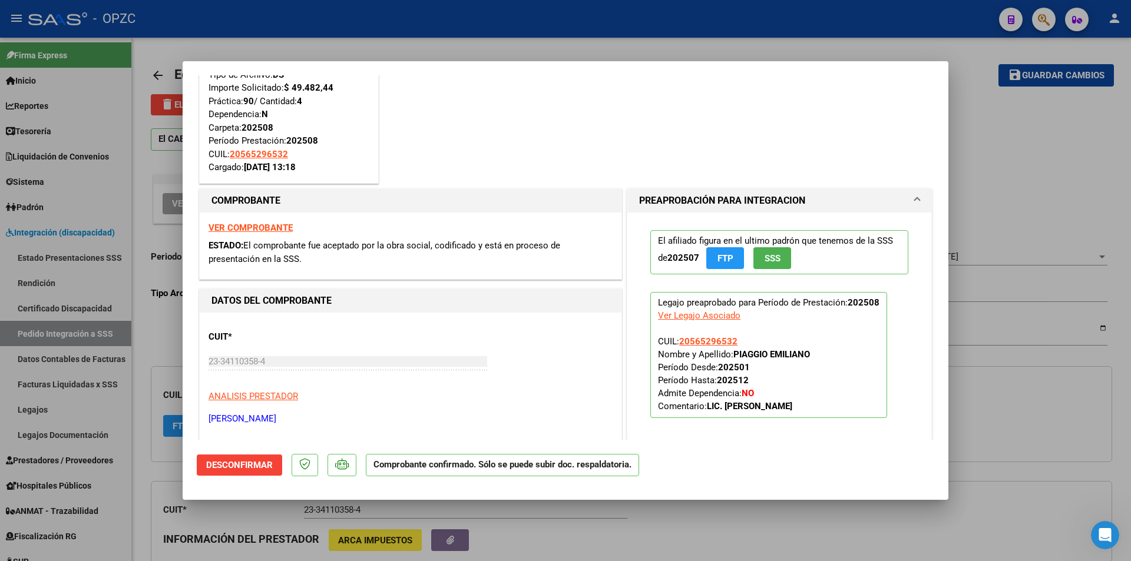
type input "20565296532"
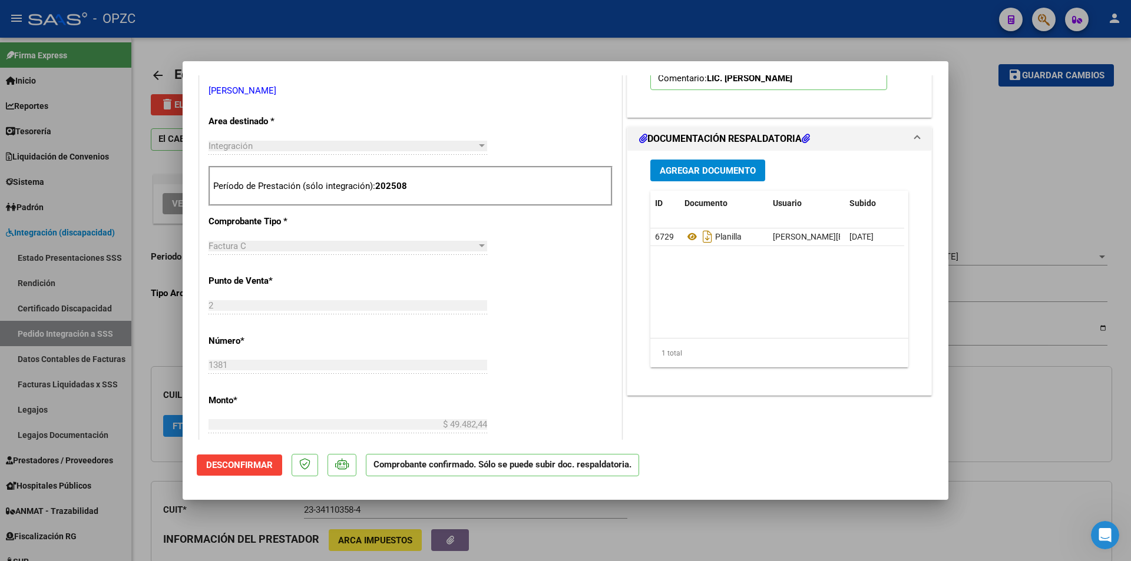
scroll to position [412, 0]
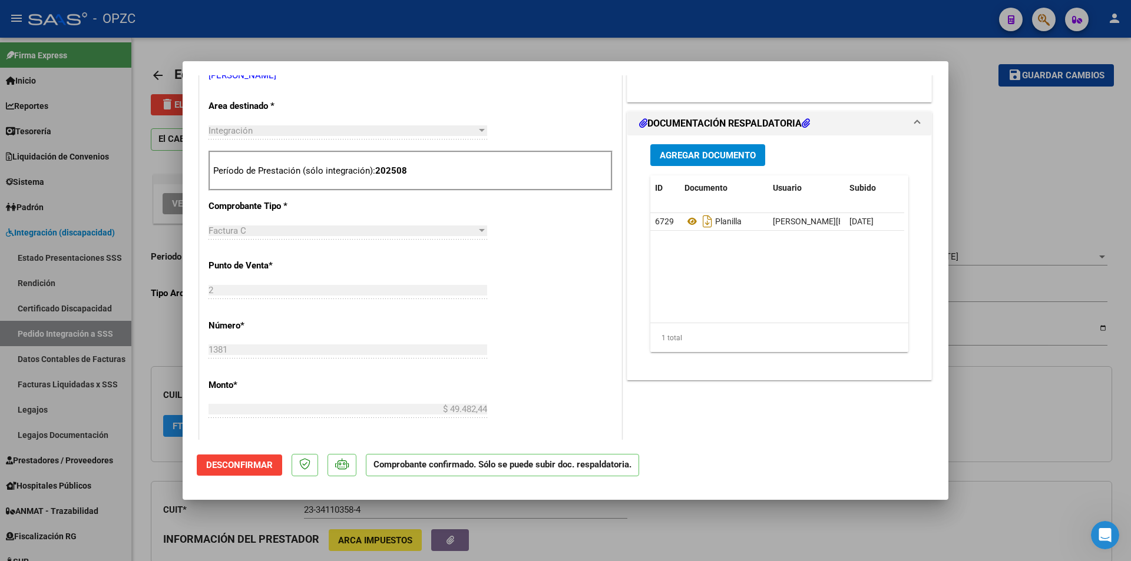
click at [166, 80] on div at bounding box center [565, 280] width 1131 height 561
type input "$ 0,00"
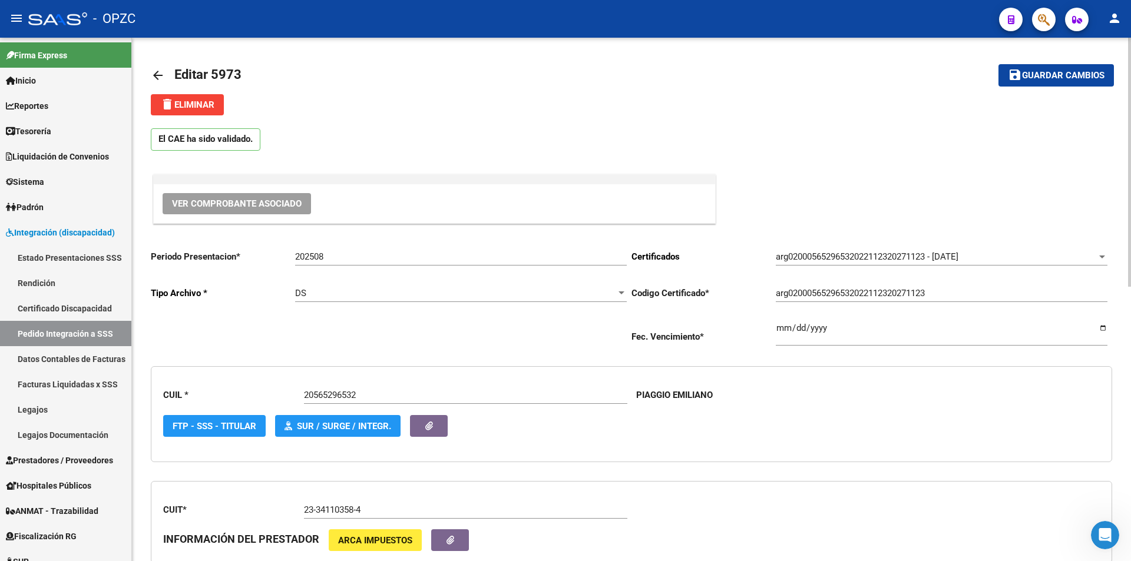
click at [159, 74] on mat-icon "arrow_back" at bounding box center [158, 75] width 14 height 14
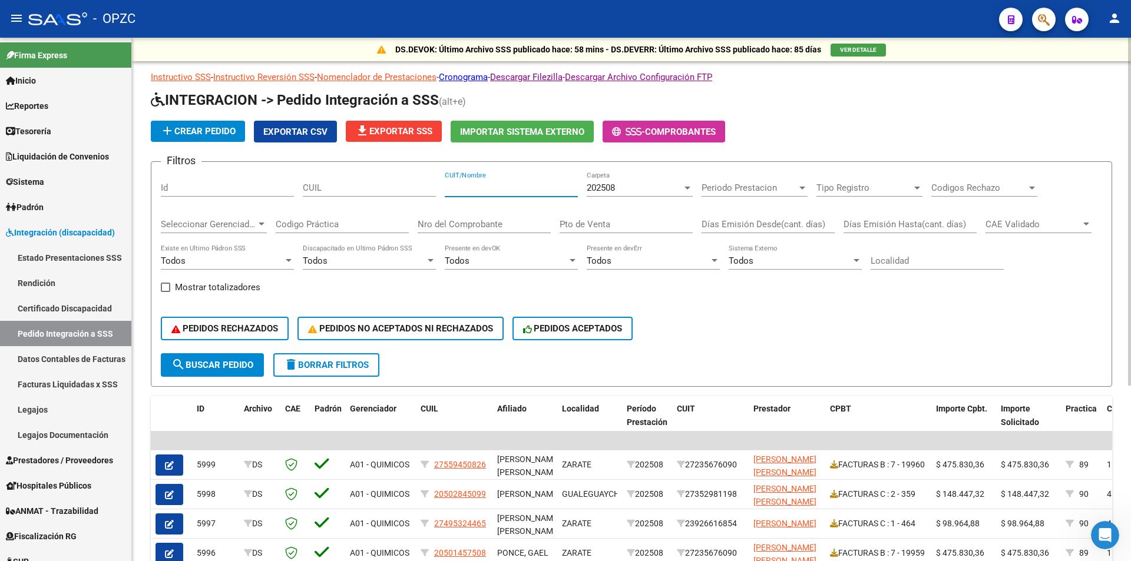
click at [458, 187] on input "CUIT/Nombre" at bounding box center [511, 188] width 133 height 11
type input "carrizo"
click at [234, 367] on span "search Buscar Pedido" at bounding box center [212, 365] width 82 height 11
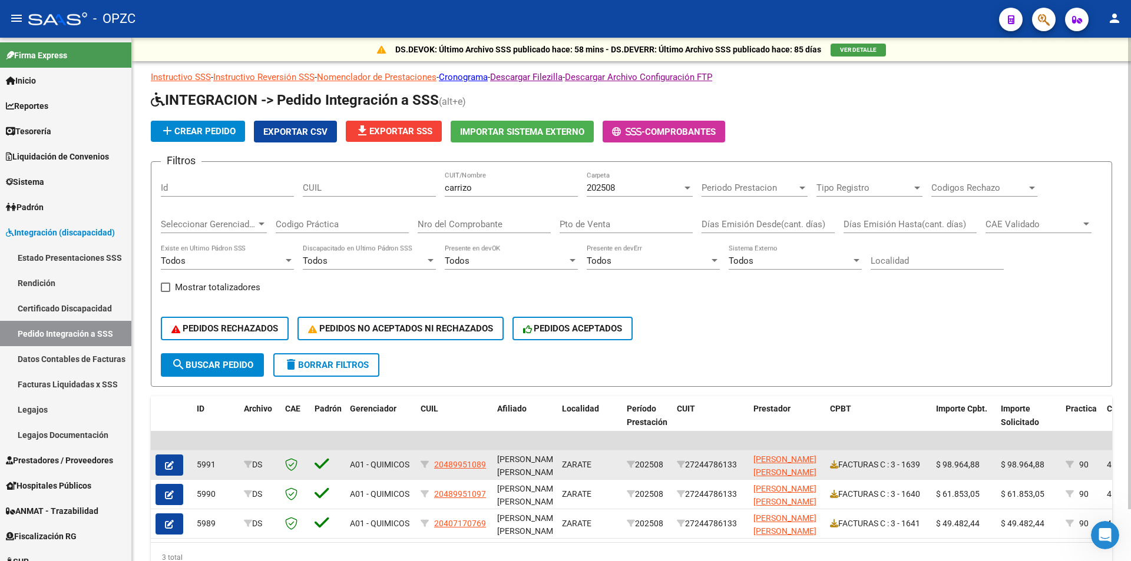
click at [172, 465] on icon "button" at bounding box center [169, 465] width 9 height 9
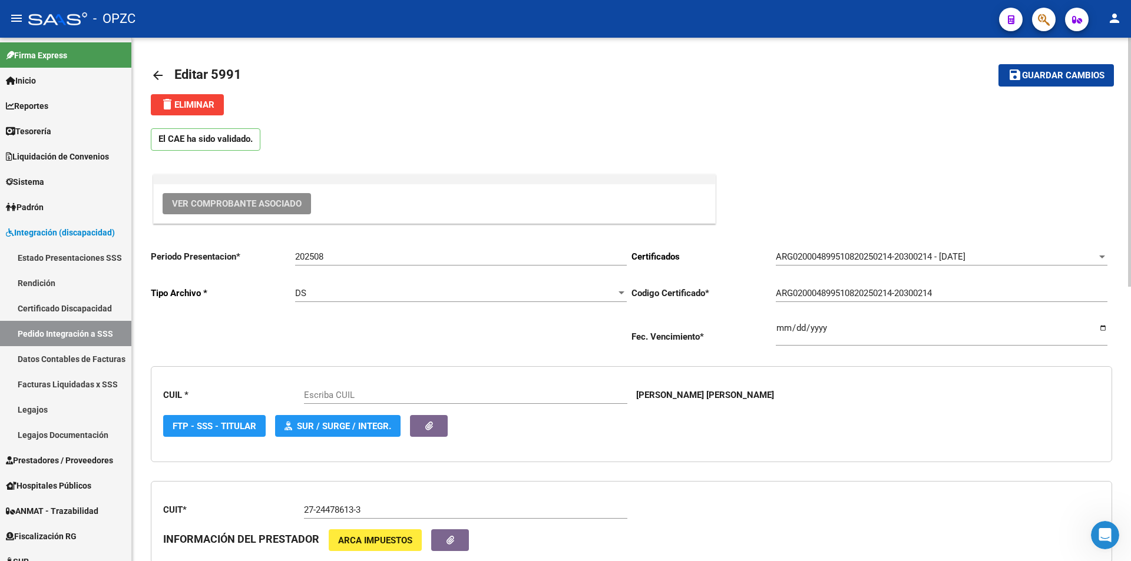
click at [243, 203] on span "Ver Comprobante Asociado" at bounding box center [237, 204] width 130 height 11
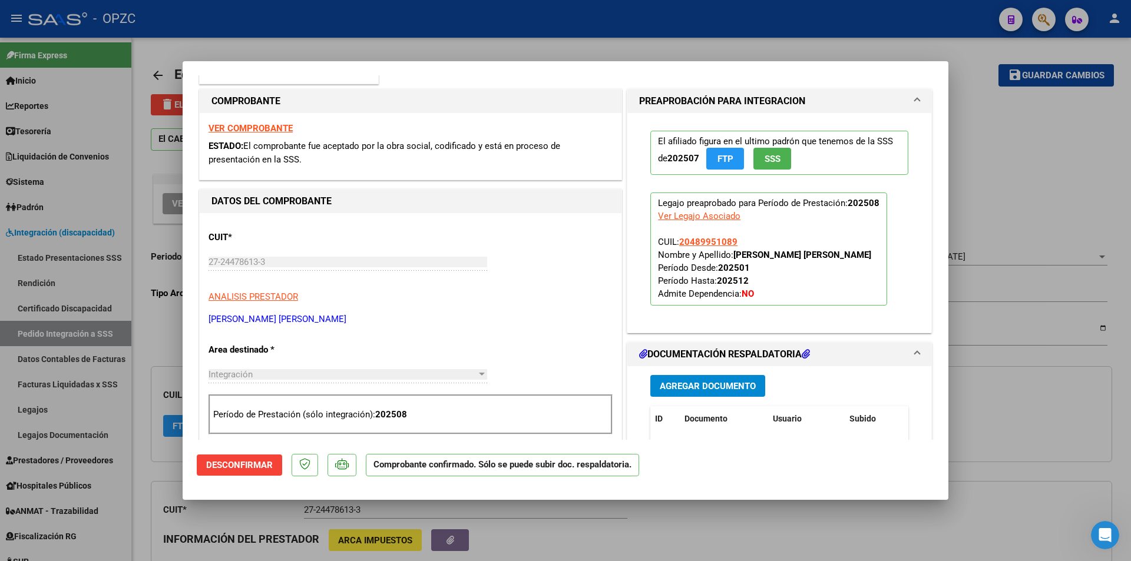
type input "20489951089"
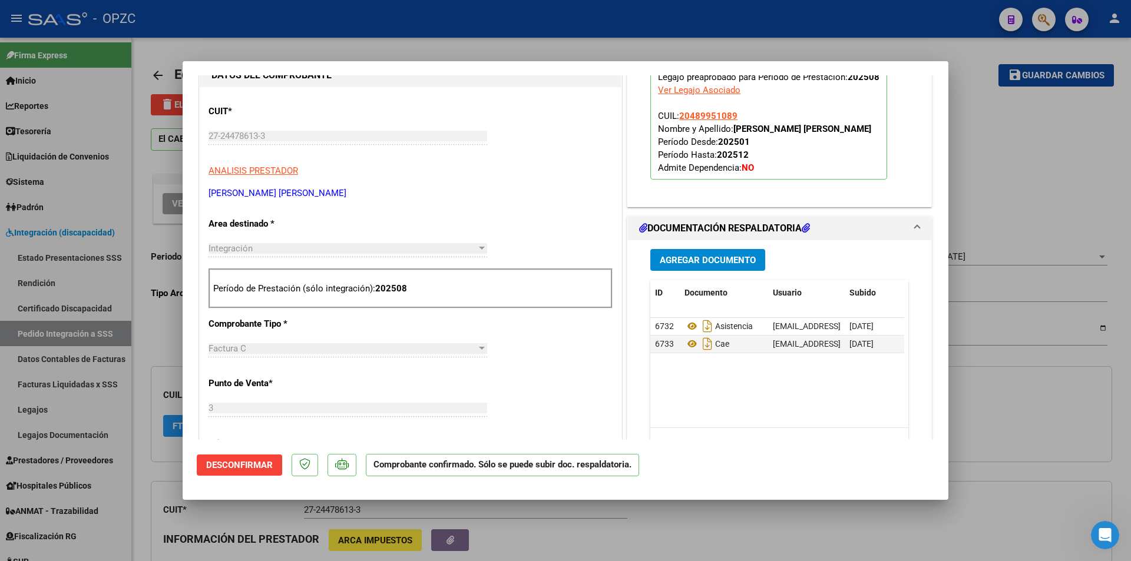
scroll to position [236, 0]
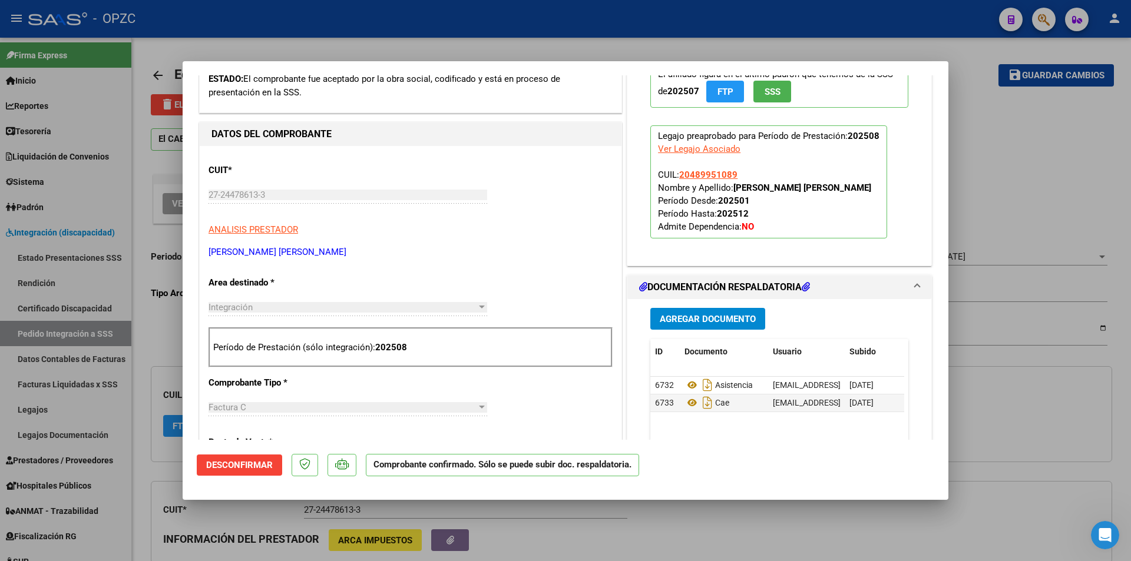
click at [161, 72] on div at bounding box center [565, 280] width 1131 height 561
type input "$ 0,00"
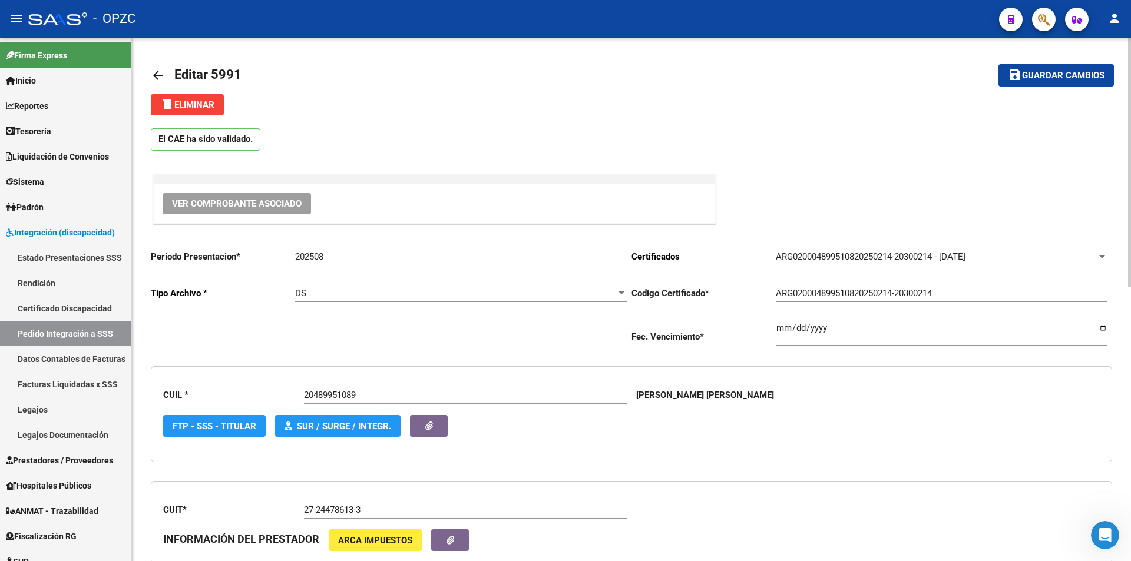
click at [160, 75] on mat-icon "arrow_back" at bounding box center [158, 75] width 14 height 14
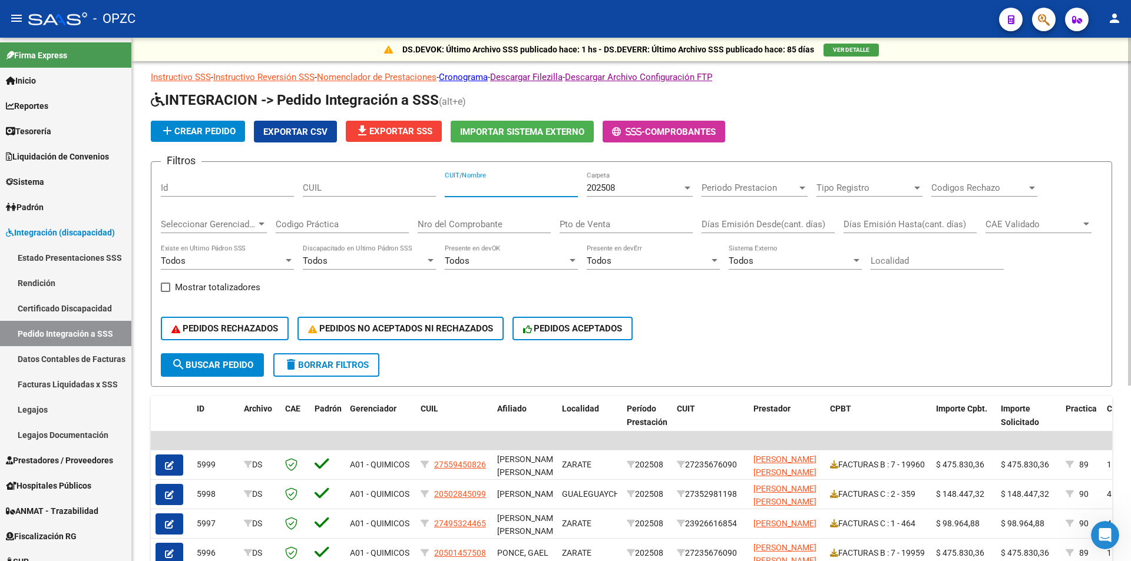
click at [459, 184] on input "CUIT/Nombre" at bounding box center [511, 188] width 133 height 11
type input "torres"
click at [231, 363] on span "search Buscar Pedido" at bounding box center [212, 365] width 82 height 11
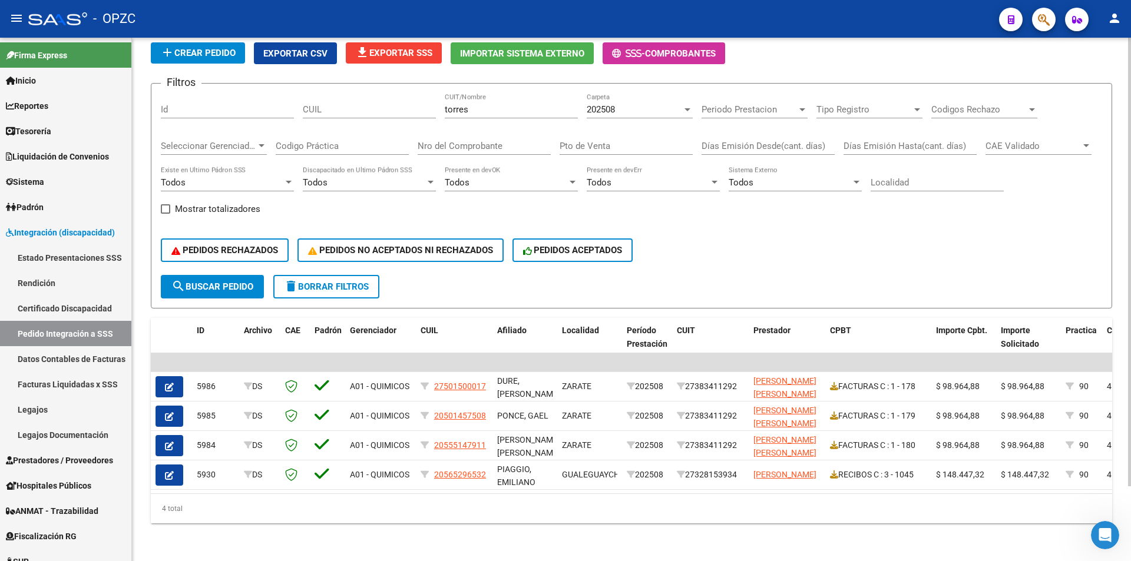
scroll to position [87, 0]
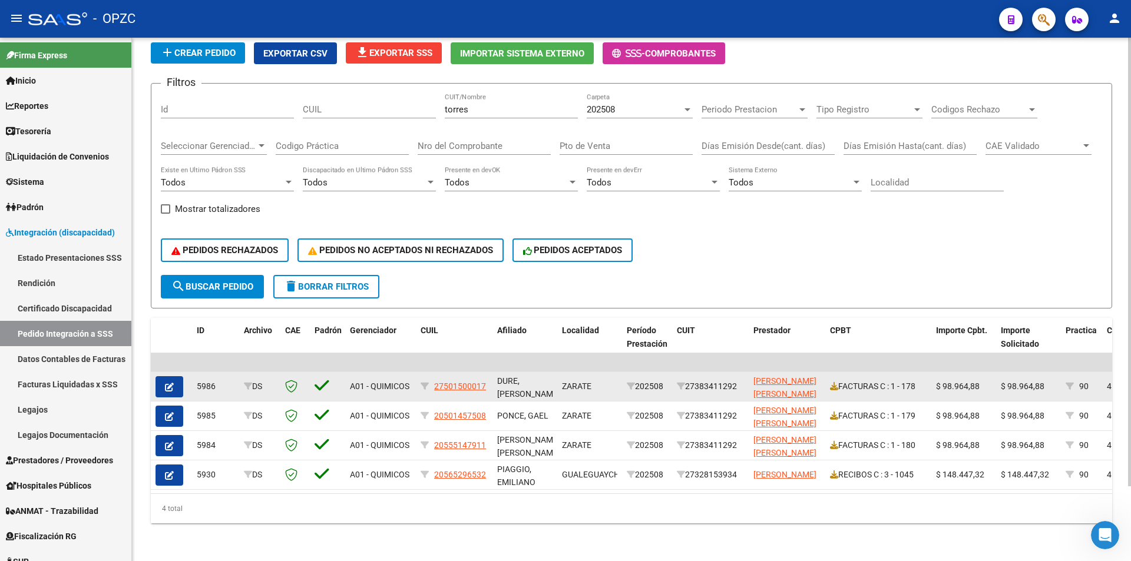
click at [170, 382] on span "button" at bounding box center [169, 387] width 9 height 11
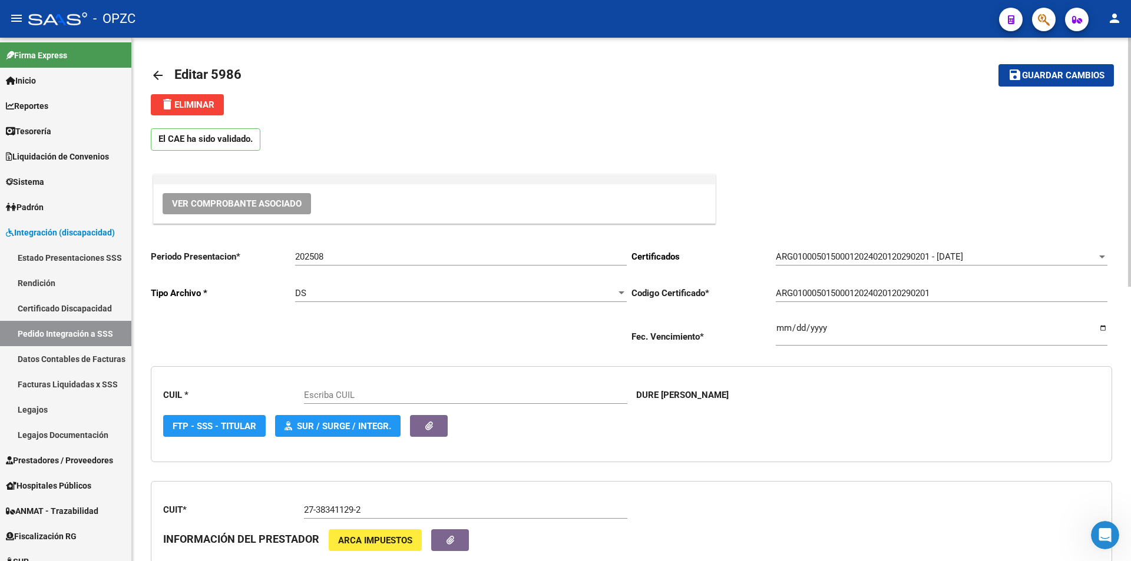
click at [244, 201] on span "Ver Comprobante Asociado" at bounding box center [237, 204] width 130 height 11
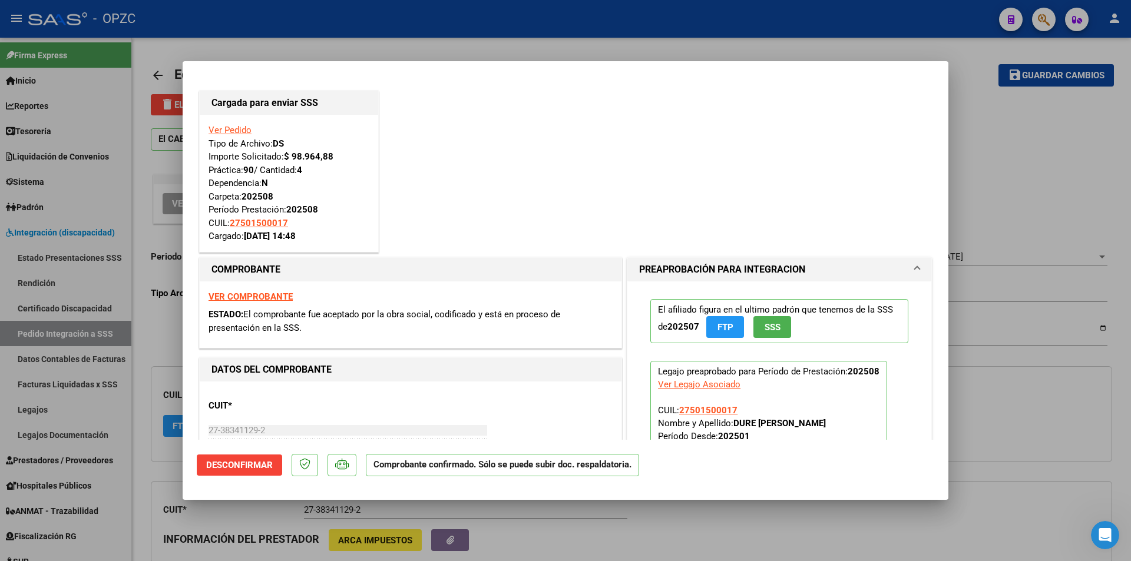
type input "27501500017"
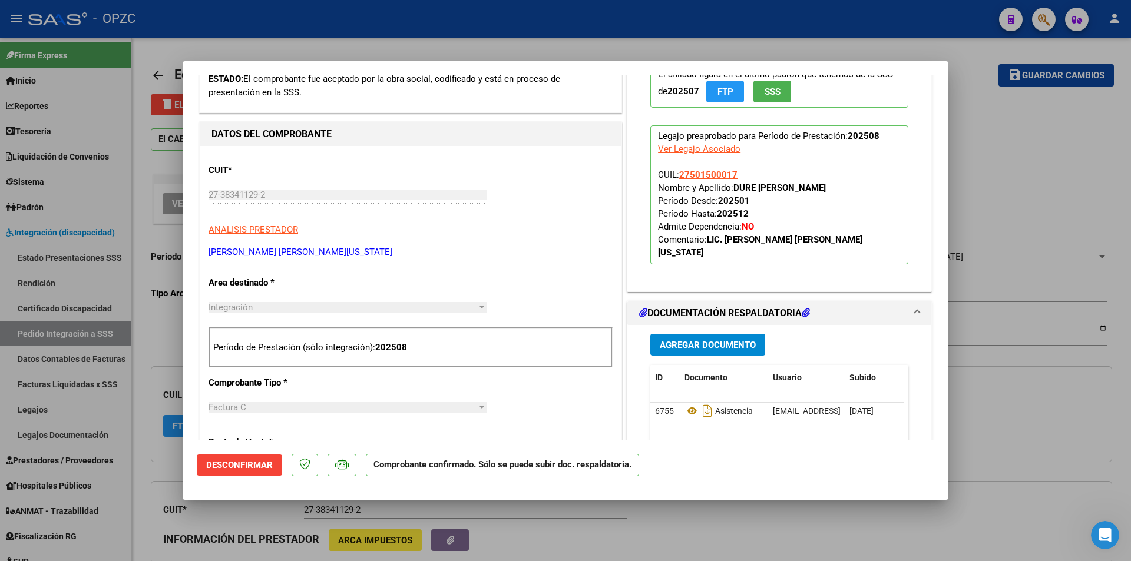
scroll to position [295, 0]
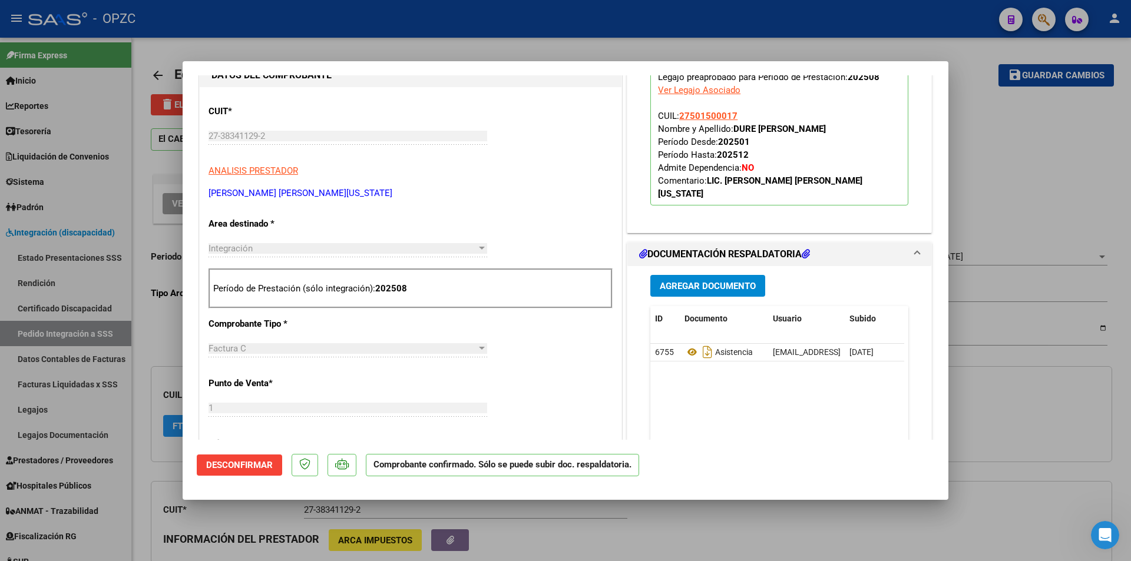
click at [692, 47] on div at bounding box center [565, 280] width 1131 height 561
type input "$ 0,00"
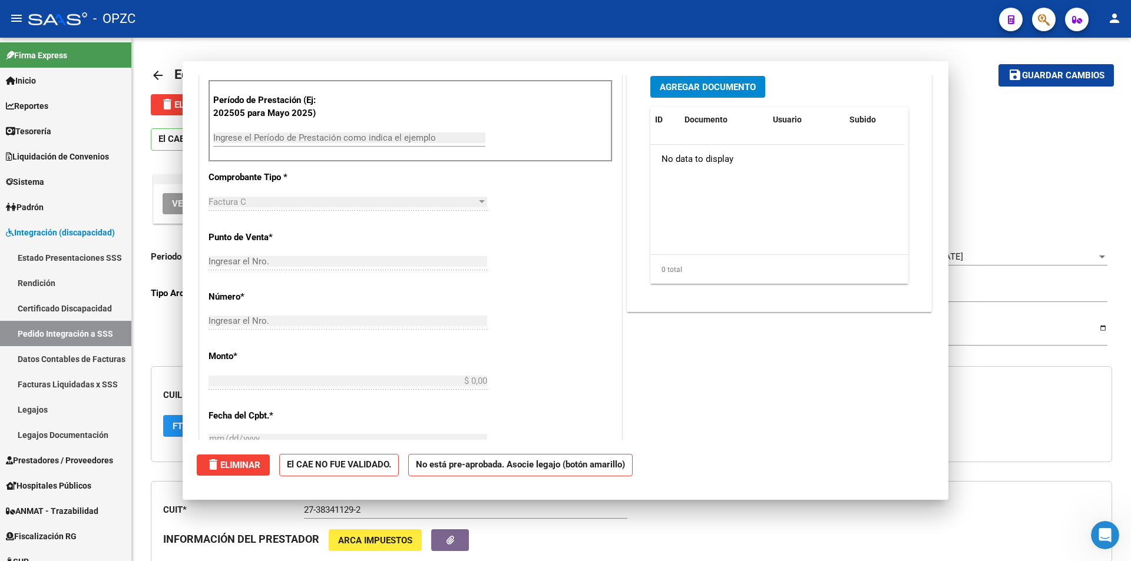
scroll to position [0, 0]
